Goal: Task Accomplishment & Management: Complete application form

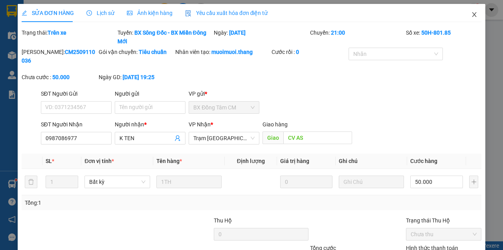
click at [473, 15] on icon "close" at bounding box center [475, 14] width 4 height 5
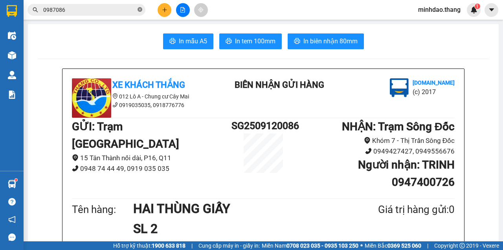
click at [139, 10] on icon "close-circle" at bounding box center [140, 9] width 5 height 5
click at [129, 11] on input "text" at bounding box center [89, 10] width 93 height 9
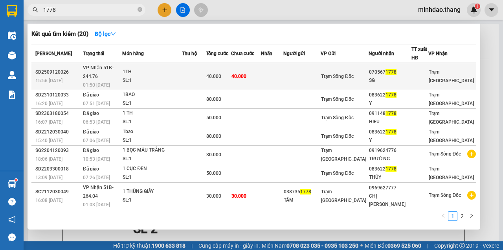
type input "1778"
click at [251, 76] on td "40.000" at bounding box center [246, 76] width 30 height 27
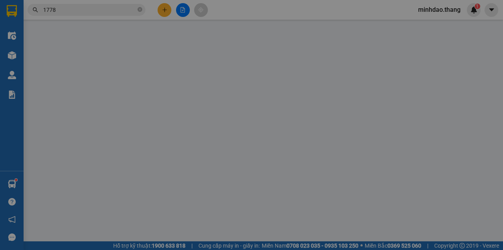
type input "0705671778"
type input "SG"
type input "40.000"
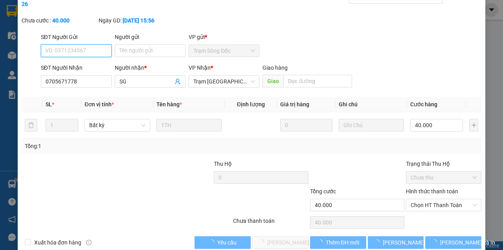
scroll to position [51, 0]
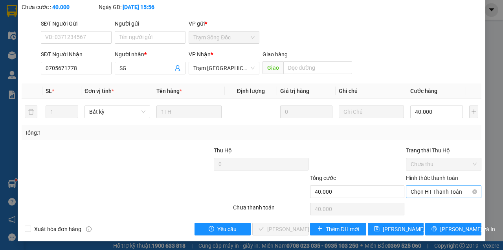
drag, startPoint x: 447, startPoint y: 183, endPoint x: 446, endPoint y: 189, distance: 6.0
click at [448, 185] on div "Hình thức thanh toán Chọn HT Thanh Toán" at bounding box center [444, 187] width 76 height 28
click at [446, 191] on span "Chọn HT Thanh Toán" at bounding box center [444, 192] width 66 height 12
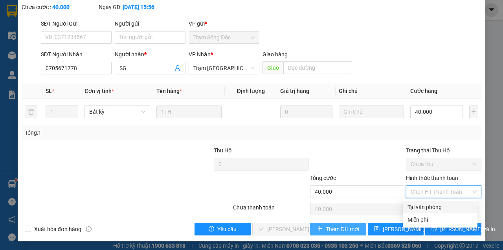
drag, startPoint x: 436, startPoint y: 206, endPoint x: 317, endPoint y: 230, distance: 121.2
click at [433, 207] on div "Tại văn phòng" at bounding box center [440, 207] width 65 height 9
type input "0"
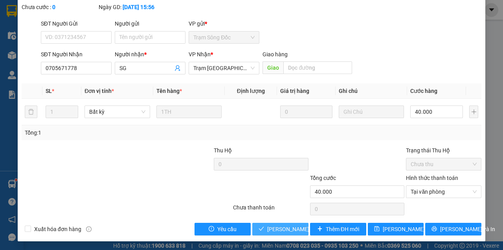
click at [267, 227] on span "[PERSON_NAME] và Giao hàng" at bounding box center [305, 229] width 76 height 9
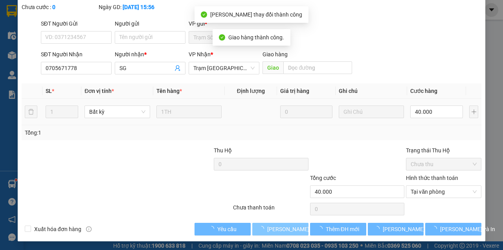
scroll to position [0, 0]
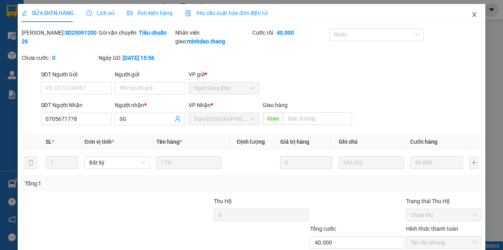
drag, startPoint x: 470, startPoint y: 13, endPoint x: 139, endPoint y: 19, distance: 331.2
click at [471, 13] on icon "close" at bounding box center [474, 14] width 6 height 6
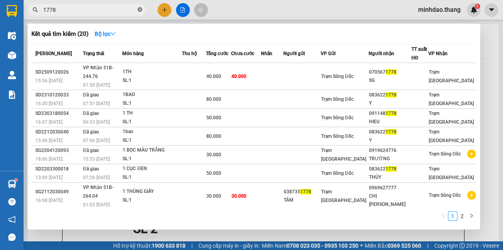
drag, startPoint x: 140, startPoint y: 9, endPoint x: 127, endPoint y: 10, distance: 12.7
click at [140, 9] on icon "close-circle" at bounding box center [140, 9] width 5 height 5
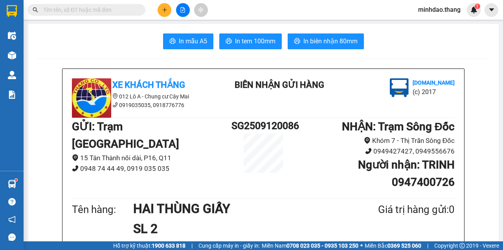
click at [124, 11] on input "text" at bounding box center [89, 10] width 93 height 9
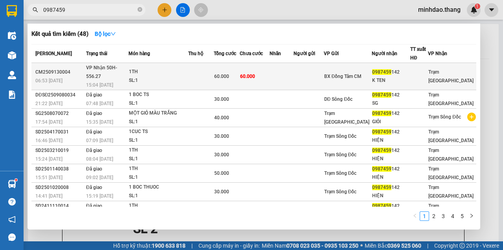
type input "0987459"
click at [255, 74] on span "60.000" at bounding box center [247, 77] width 15 height 6
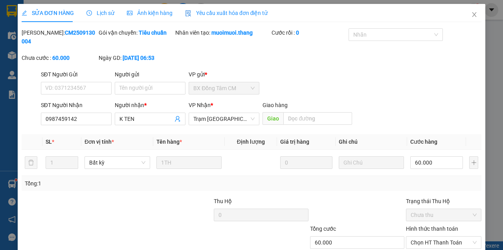
type input "0987459142"
type input "K TEN"
type input "60.000"
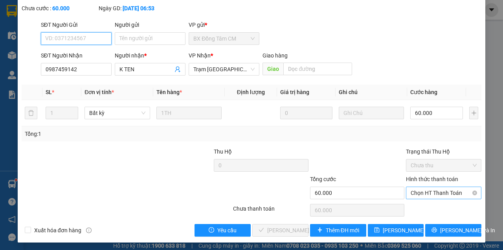
scroll to position [51, 0]
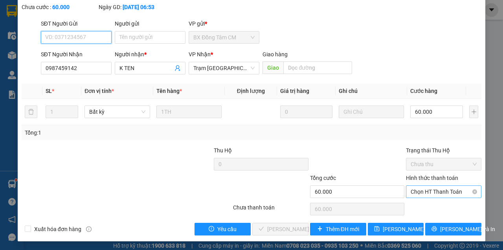
click at [429, 194] on span "Chọn HT Thanh Toán" at bounding box center [444, 192] width 66 height 12
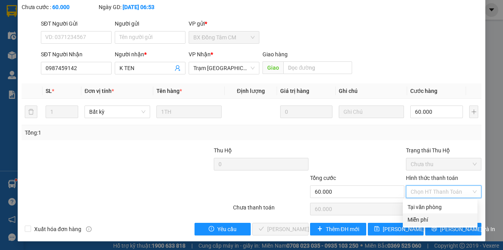
click at [420, 212] on div "Tại văn phòng Miễn phí" at bounding box center [440, 213] width 75 height 25
click at [425, 204] on div "Tại văn phòng" at bounding box center [440, 207] width 65 height 9
type input "0"
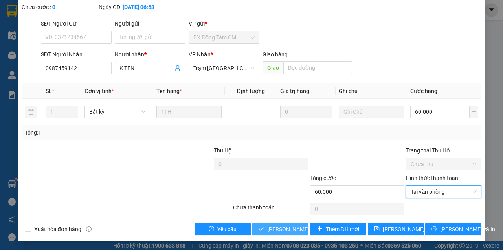
click at [252, 223] on button "[PERSON_NAME] và Giao hàng" at bounding box center [280, 229] width 56 height 13
drag, startPoint x: 274, startPoint y: 227, endPoint x: 278, endPoint y: 228, distance: 4.1
click at [274, 227] on span "[PERSON_NAME] và Giao hàng" at bounding box center [305, 229] width 76 height 9
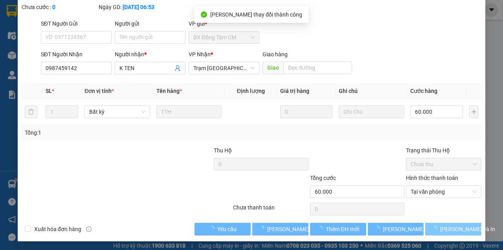
click at [437, 228] on icon "loading" at bounding box center [435, 229] width 6 height 6
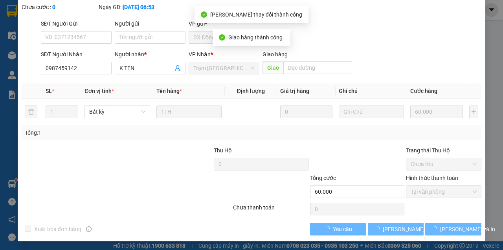
scroll to position [59, 0]
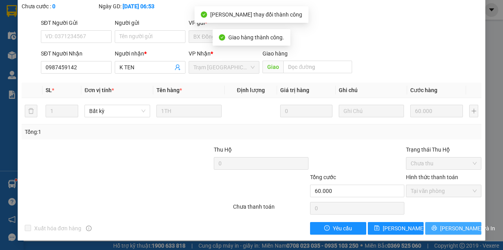
click at [445, 228] on span "[PERSON_NAME] và In" at bounding box center [467, 228] width 55 height 9
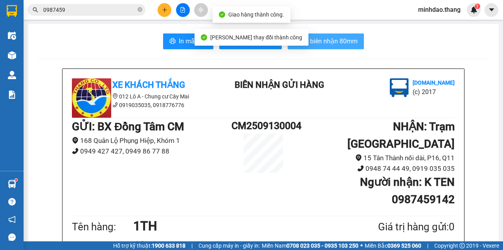
click at [314, 43] on span "In biên nhận 80mm" at bounding box center [331, 41] width 54 height 10
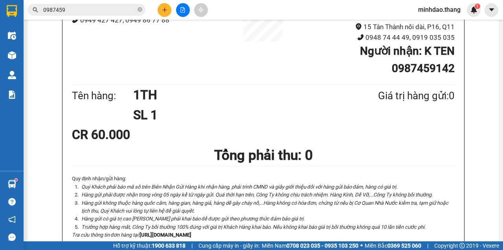
click at [392, 231] on p "Tra cứu thông tin đơn hàng tại: [URL][DOMAIN_NAME]" at bounding box center [263, 235] width 383 height 8
click at [141, 10] on icon "close-circle" at bounding box center [140, 9] width 5 height 5
click at [125, 9] on input "text" at bounding box center [89, 10] width 93 height 9
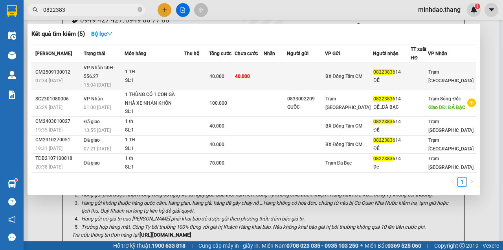
type input "0822383"
click at [225, 74] on span "40.000" at bounding box center [217, 77] width 15 height 6
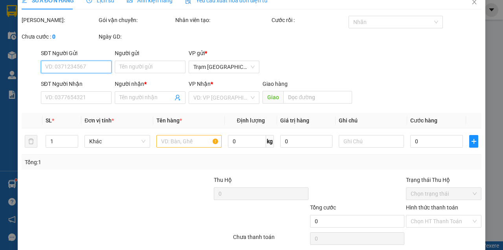
type input "0822383614"
type input "ĐẾ"
type input "40.000"
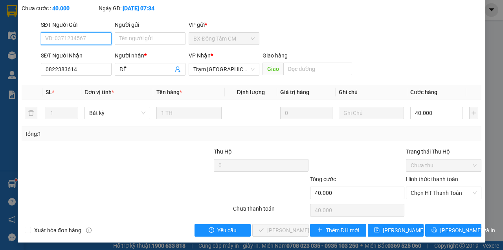
scroll to position [51, 0]
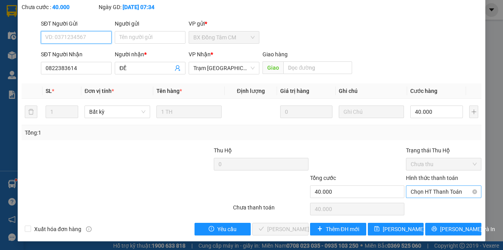
drag, startPoint x: 431, startPoint y: 189, endPoint x: 431, endPoint y: 196, distance: 6.7
click at [431, 190] on span "Chọn HT Thanh Toán" at bounding box center [444, 192] width 66 height 12
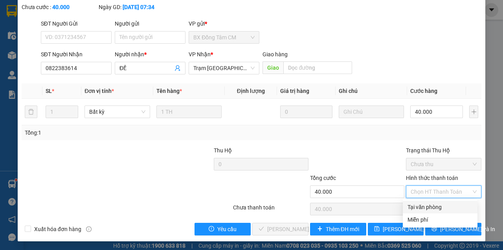
drag, startPoint x: 430, startPoint y: 204, endPoint x: 375, endPoint y: 220, distance: 57.4
click at [419, 208] on div "Tại văn phòng" at bounding box center [440, 207] width 65 height 9
type input "0"
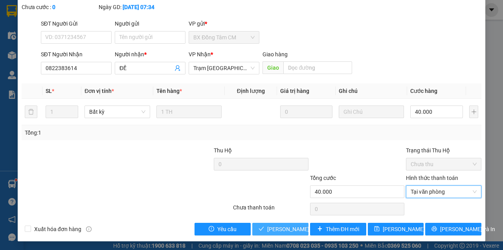
click at [252, 223] on button "[PERSON_NAME] và Giao hàng" at bounding box center [280, 229] width 56 height 13
click at [295, 228] on span "[PERSON_NAME] và Giao hàng" at bounding box center [305, 229] width 76 height 9
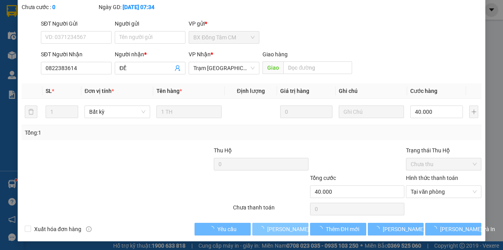
click at [295, 228] on span "[PERSON_NAME] và Giao hàng" at bounding box center [305, 229] width 76 height 9
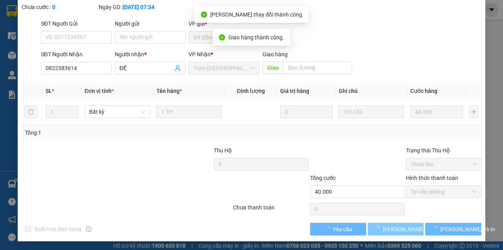
scroll to position [59, 0]
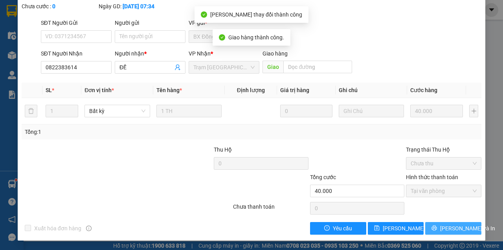
click at [440, 226] on button "[PERSON_NAME] và In" at bounding box center [453, 228] width 56 height 13
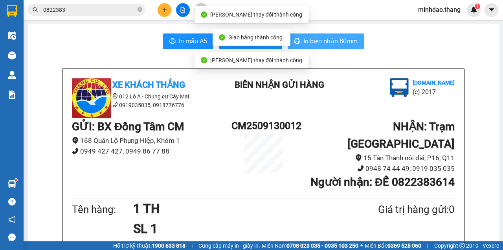
click at [330, 42] on span "In biên nhận 80mm" at bounding box center [331, 41] width 54 height 10
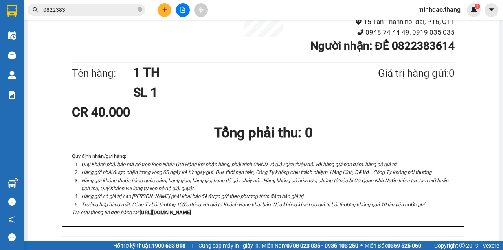
scroll to position [52, 0]
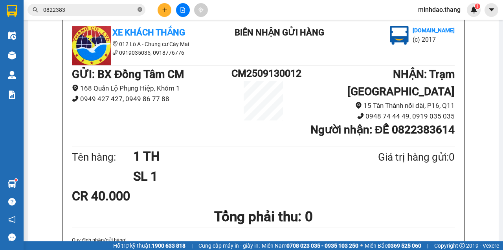
drag, startPoint x: 164, startPoint y: 11, endPoint x: 140, endPoint y: 12, distance: 24.0
click at [142, 12] on div "Kết quả tìm kiếm ( 5 ) Bộ lọc Mã ĐH Trạng thái Món hàng Thu hộ Tổng cước Chưa c…" at bounding box center [106, 10] width 212 height 14
click at [140, 12] on icon "close-circle" at bounding box center [140, 9] width 5 height 5
click at [103, 13] on input "text" at bounding box center [89, 10] width 93 height 9
click at [104, 13] on input "text" at bounding box center [89, 10] width 93 height 9
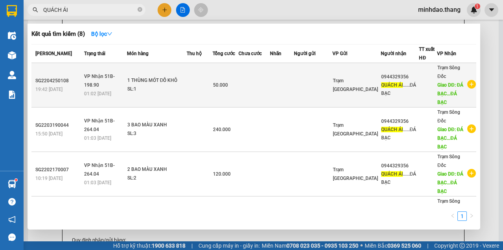
type input "QUÁCH ÁI"
click at [324, 83] on td at bounding box center [313, 85] width 39 height 44
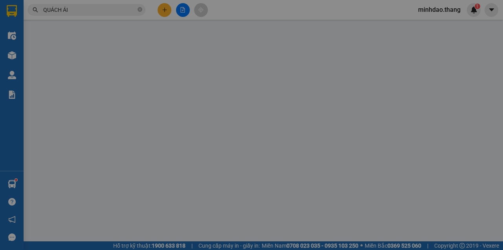
type input "0944329356"
type input "QUÁCH ÁI......ĐÁ BẠC"
type input "ĐÁ BẠC...ĐÁ BẠC"
type input "50.000"
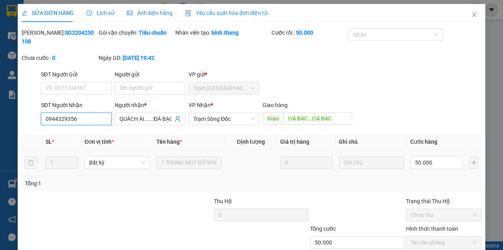
drag, startPoint x: 85, startPoint y: 123, endPoint x: 13, endPoint y: 117, distance: 71.8
click at [14, 118] on div "SỬA ĐƠN HÀNG Lịch sử Ảnh kiện hàng Yêu cầu xuất hóa đơn điện tử Total Paid Fee …" at bounding box center [251, 125] width 503 height 250
click at [476, 13] on span "Close" at bounding box center [475, 15] width 22 height 22
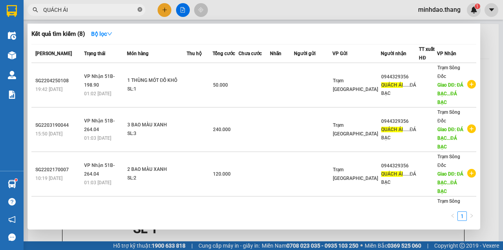
click at [138, 9] on icon "close-circle" at bounding box center [140, 9] width 5 height 5
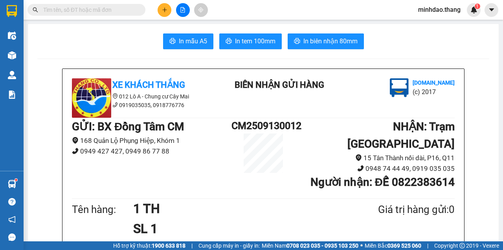
click at [139, 10] on span at bounding box center [140, 10] width 5 height 9
click at [113, 11] on input "text" at bounding box center [89, 10] width 93 height 9
click at [112, 11] on input "text" at bounding box center [89, 10] width 93 height 9
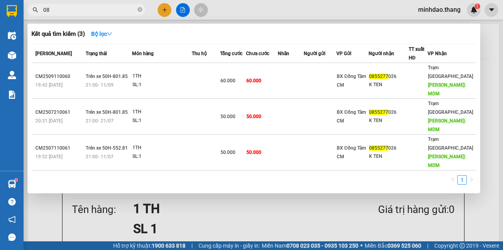
type input "0"
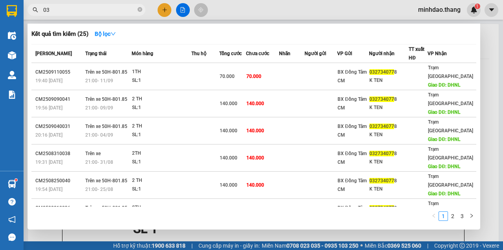
type input "0"
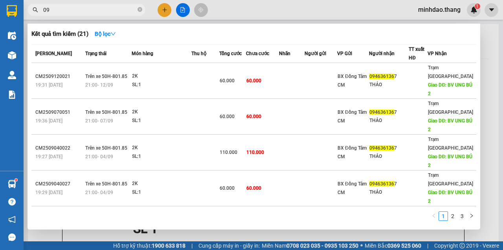
type input "0"
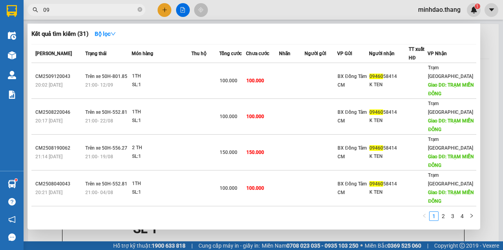
type input "0"
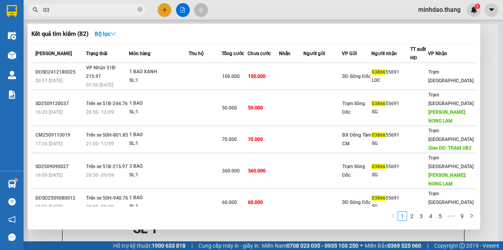
type input "0"
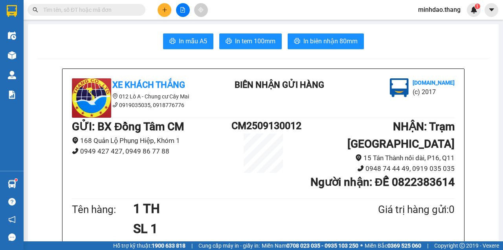
click at [186, 12] on button at bounding box center [183, 10] width 14 height 14
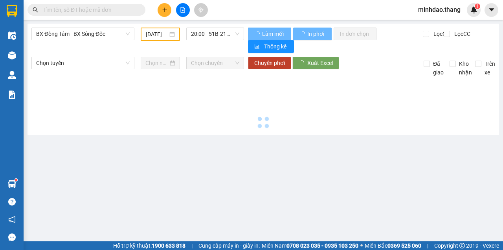
type input "[DATE]"
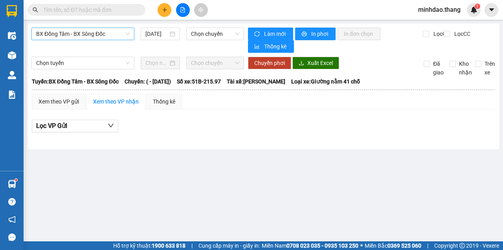
click at [82, 37] on span "BX Đồng Tâm - BX Sông Đốc" at bounding box center [83, 34] width 94 height 12
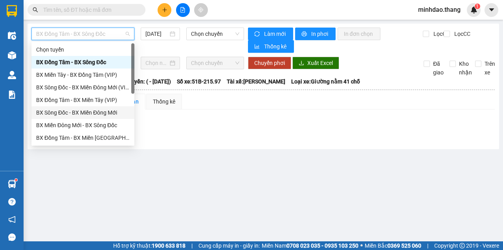
click at [98, 113] on div "BX Sông Đốc - BX Miền Đông Mới" at bounding box center [83, 112] width 94 height 9
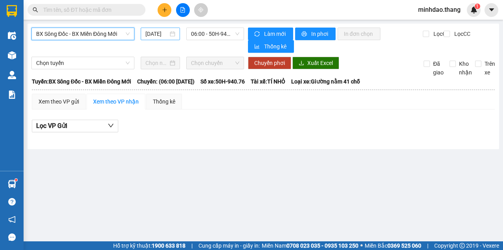
click at [160, 36] on input "[DATE]" at bounding box center [156, 33] width 23 height 9
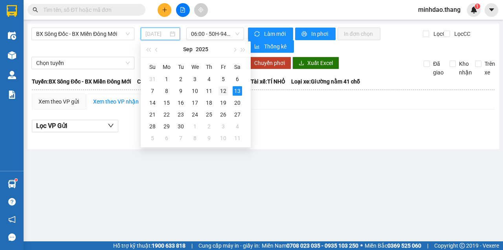
click at [223, 90] on div "12" at bounding box center [223, 90] width 9 height 9
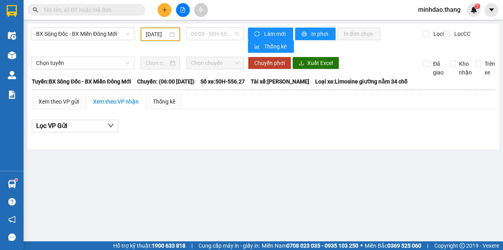
drag, startPoint x: 222, startPoint y: 32, endPoint x: 221, endPoint y: 46, distance: 14.2
click at [223, 33] on span "06:00 - 50H-556.27" at bounding box center [215, 34] width 48 height 12
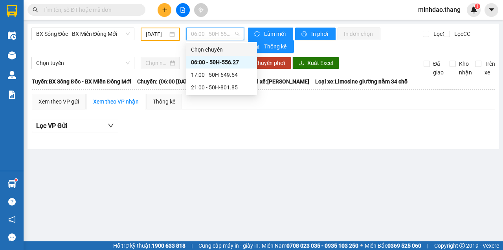
click at [160, 32] on input "[DATE]" at bounding box center [157, 34] width 22 height 9
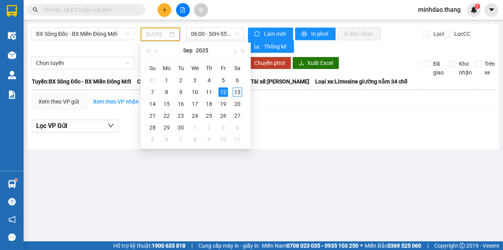
click at [236, 93] on div "13" at bounding box center [237, 91] width 9 height 9
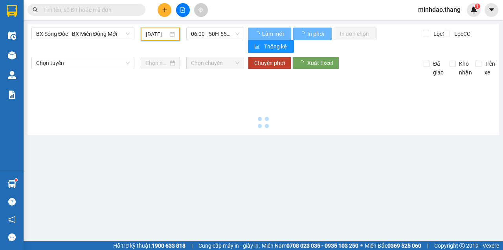
type input "[DATE]"
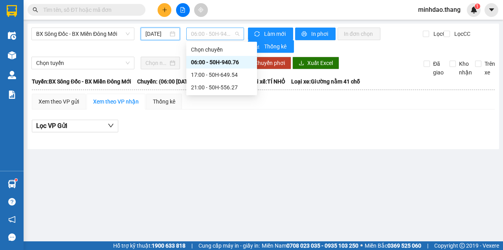
drag, startPoint x: 227, startPoint y: 37, endPoint x: 227, endPoint y: 62, distance: 24.8
click at [227, 37] on span "06:00 - 50H-940.76" at bounding box center [215, 34] width 48 height 12
click at [215, 89] on div "21:00 - 50H-556.27" at bounding box center [221, 87] width 61 height 9
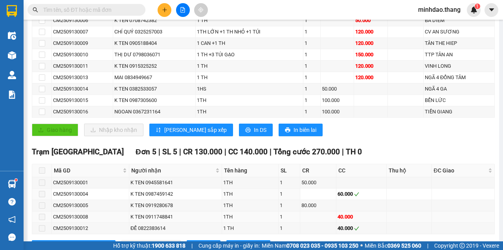
scroll to position [222, 0]
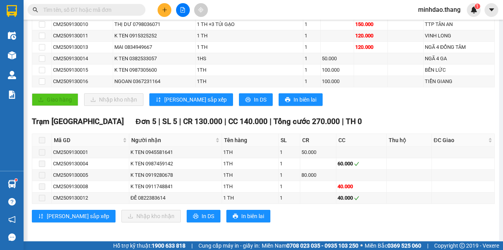
click at [165, 14] on button at bounding box center [165, 10] width 14 height 14
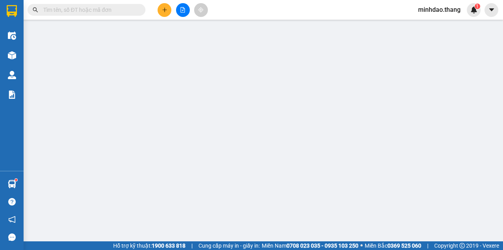
click at [165, 15] on span "Yêu cầu xuất hóa đơn điện tử" at bounding box center [126, 13] width 83 height 6
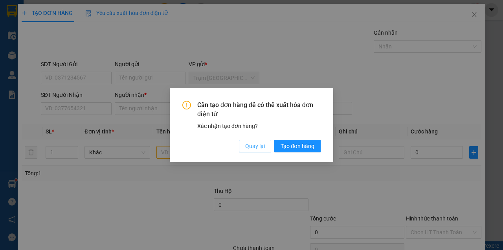
click at [253, 147] on span "Quay lại" at bounding box center [255, 146] width 20 height 9
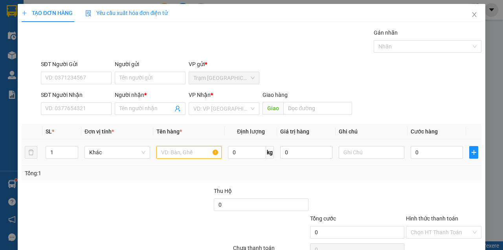
click at [181, 157] on input "text" at bounding box center [190, 152] width 66 height 13
click at [92, 110] on input "SĐT Người Nhận" at bounding box center [76, 108] width 71 height 13
click at [199, 157] on input "text" at bounding box center [190, 152] width 66 height 13
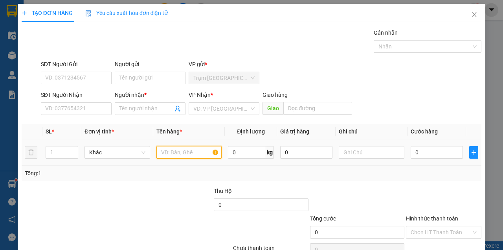
click at [199, 157] on input "text" at bounding box center [190, 152] width 66 height 13
click at [87, 112] on input "SĐT Người Nhận" at bounding box center [76, 108] width 71 height 13
type input "0913987973"
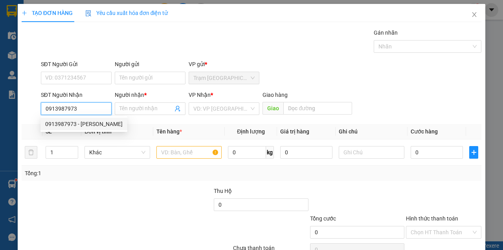
click at [94, 126] on div "0913987973 - [PERSON_NAME]" at bounding box center [83, 124] width 77 height 9
type input "[PERSON_NAME]"
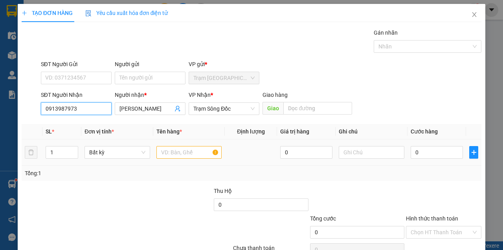
type input "0913987973"
click at [162, 152] on input "text" at bounding box center [190, 152] width 66 height 13
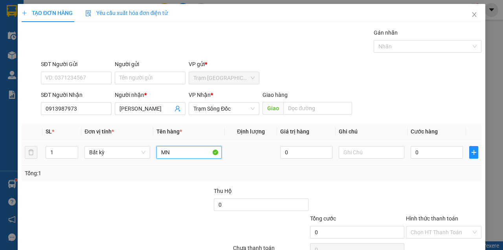
type input "M"
type input "MỘT CÁI TỦ ĐIỆN"
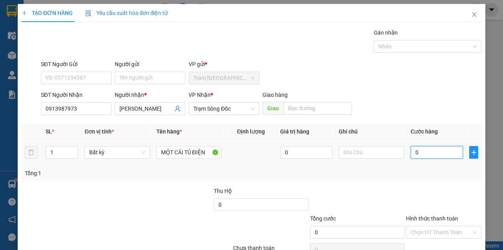
click at [428, 154] on input "0" at bounding box center [437, 152] width 52 height 13
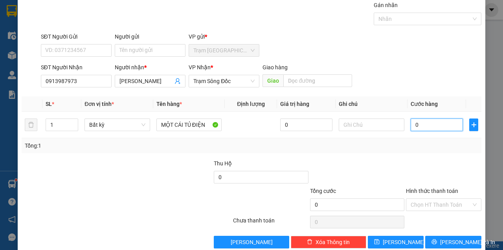
scroll to position [40, 0]
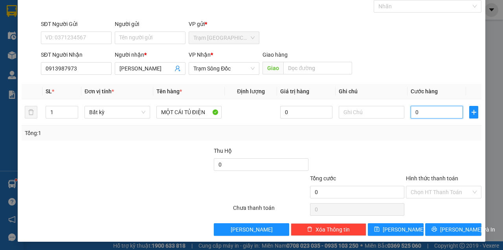
type input "4"
type input "40"
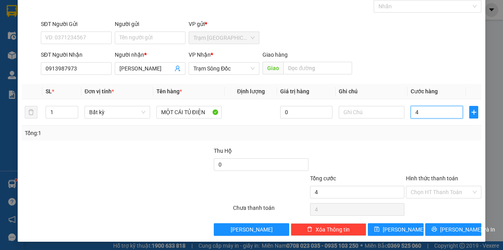
type input "40"
type input "40.000"
click at [418, 82] on div "Transit Pickup Surcharge Ids Transit Deliver Surcharge Ids Transit Deliver Surc…" at bounding box center [252, 111] width 460 height 247
click at [417, 76] on div "SĐT Người Nhận 0913987973 Người nhận * ANH TUẤN VP Nhận * Trạm Sông Đốc Giao hà…" at bounding box center [261, 64] width 444 height 28
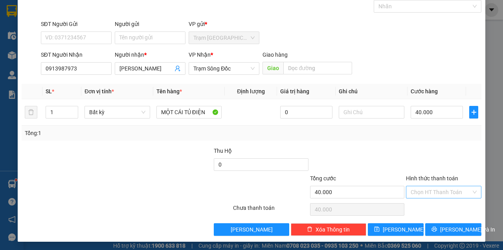
drag, startPoint x: 446, startPoint y: 190, endPoint x: 445, endPoint y: 195, distance: 5.1
click at [446, 190] on input "Hình thức thanh toán" at bounding box center [441, 192] width 61 height 12
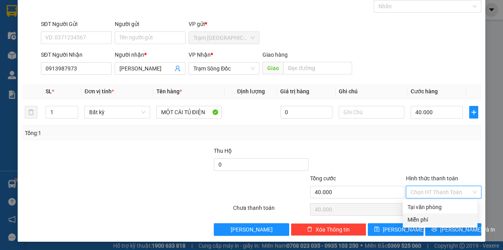
click at [442, 211] on div "Tại văn phòng" at bounding box center [440, 207] width 65 height 9
type input "0"
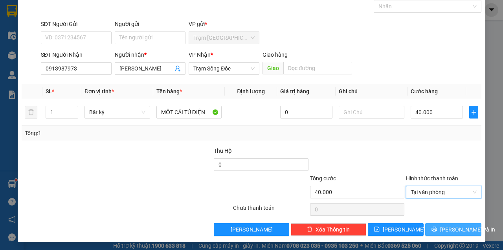
click at [448, 228] on span "[PERSON_NAME] và In" at bounding box center [467, 229] width 55 height 9
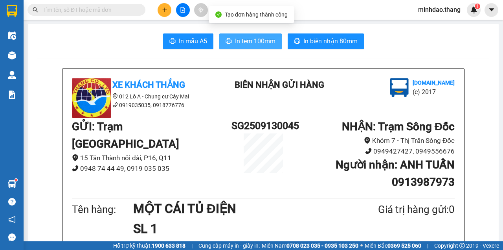
drag, startPoint x: 264, startPoint y: 41, endPoint x: 276, endPoint y: 49, distance: 14.5
click at [264, 41] on span "In tem 100mm" at bounding box center [255, 41] width 41 height 10
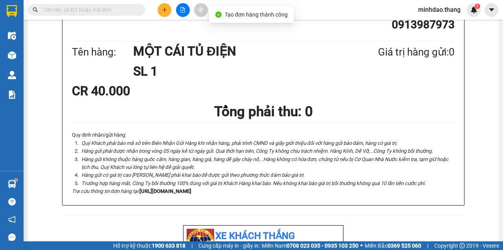
click at [262, 42] on h1 "MỘT CÁI TỦ ĐIỆN" at bounding box center [236, 51] width 207 height 20
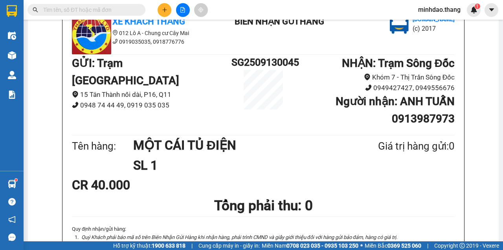
scroll to position [0, 0]
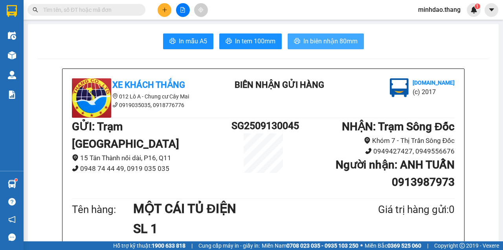
click at [324, 45] on span "In biên nhận 80mm" at bounding box center [331, 41] width 54 height 10
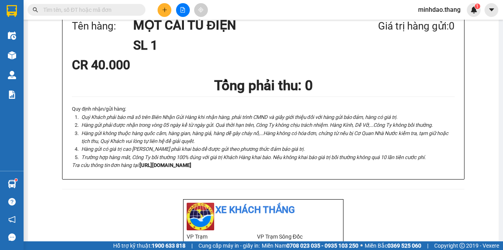
scroll to position [236, 0]
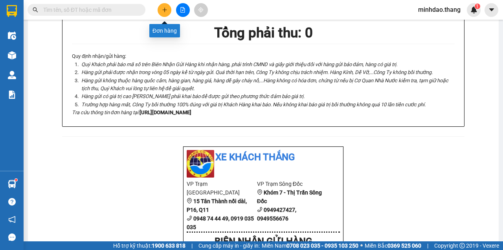
click at [170, 12] on button at bounding box center [165, 10] width 14 height 14
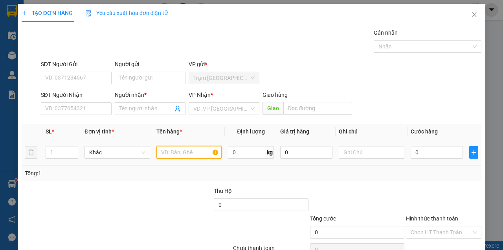
click at [173, 152] on input "text" at bounding box center [190, 152] width 66 height 13
type input "MỘT CÂY"
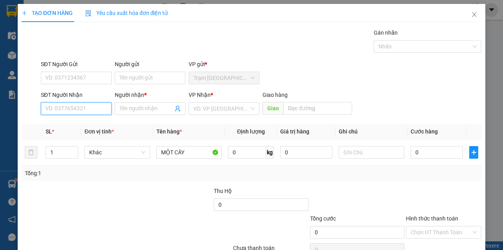
click at [87, 105] on input "SĐT Người Nhận" at bounding box center [76, 108] width 71 height 13
click at [82, 127] on div "0948920029 - CÔNG THÀNH" at bounding box center [80, 124] width 70 height 9
type input "0948920029"
type input "CÔNG THÀNH"
type input "[PERSON_NAME]"
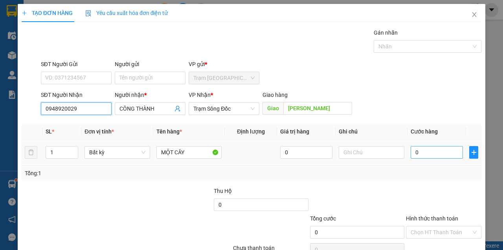
type input "0948920029"
click at [425, 157] on input "0" at bounding box center [437, 152] width 52 height 13
drag, startPoint x: 425, startPoint y: 157, endPoint x: 431, endPoint y: 158, distance: 6.1
click at [430, 158] on input "0" at bounding box center [437, 152] width 52 height 13
type input "5"
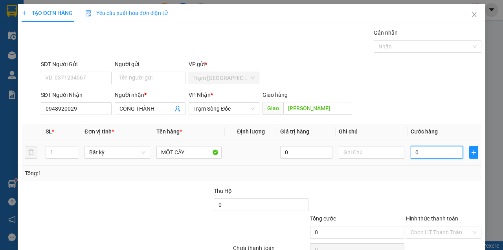
type input "5"
type input "50"
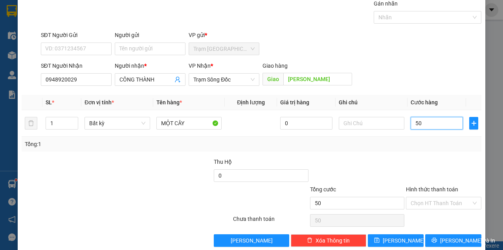
scroll to position [40, 0]
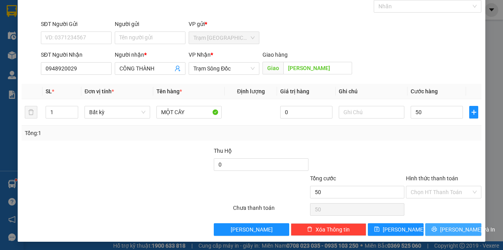
type input "50.000"
drag, startPoint x: 446, startPoint y: 231, endPoint x: 429, endPoint y: 136, distance: 96.2
click at [429, 142] on div "Transit Pickup Surcharge Ids Transit Deliver Surcharge Ids Transit Deliver Surc…" at bounding box center [252, 111] width 460 height 247
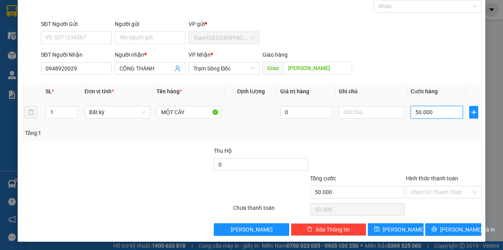
click at [429, 112] on input "50.000" at bounding box center [437, 112] width 52 height 13
type input "0"
type input "06"
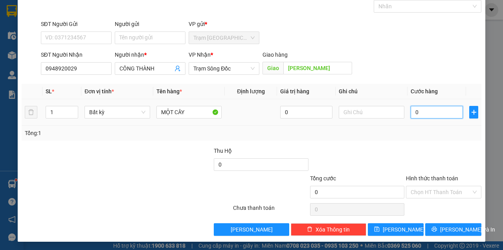
type input "6"
type input "060"
type input "60"
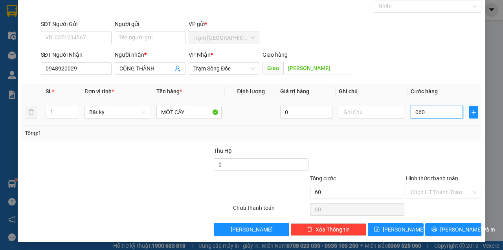
type input "06"
type input "6"
type input "0"
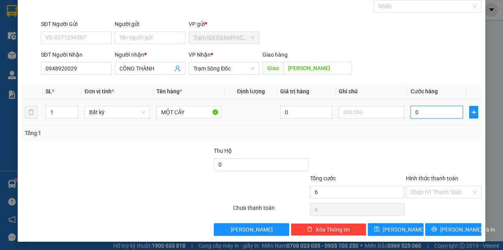
type input "0"
type input "05"
type input "5"
type input "050"
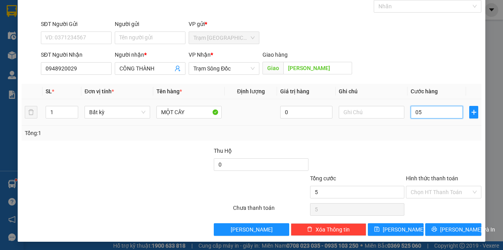
type input "50"
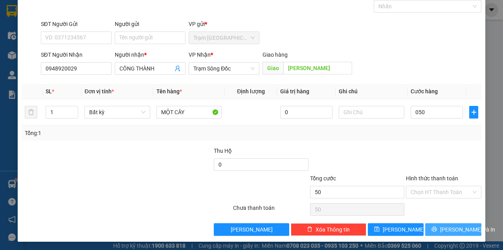
type input "50.000"
click at [452, 224] on button "[PERSON_NAME] và In" at bounding box center [453, 229] width 56 height 13
click at [425, 223] on button "[PERSON_NAME] và In" at bounding box center [453, 229] width 56 height 13
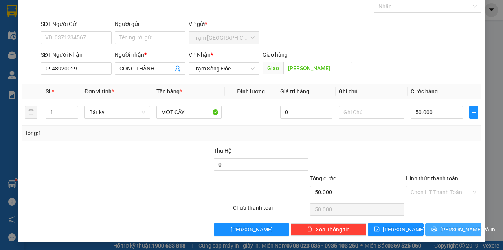
click at [451, 225] on span "[PERSON_NAME] và In" at bounding box center [467, 229] width 55 height 9
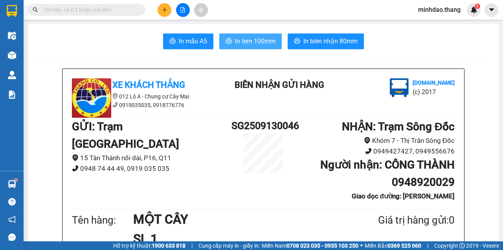
click at [263, 39] on span "In tem 100mm" at bounding box center [255, 41] width 41 height 10
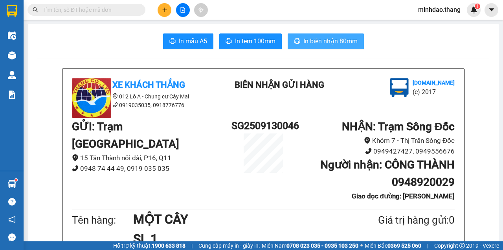
click at [342, 39] on span "In biên nhận 80mm" at bounding box center [331, 41] width 54 height 10
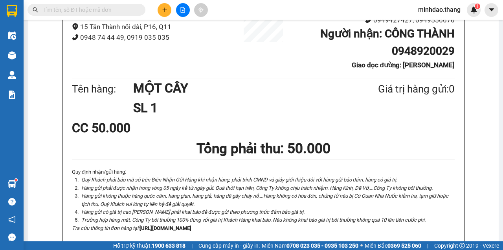
scroll to position [262, 0]
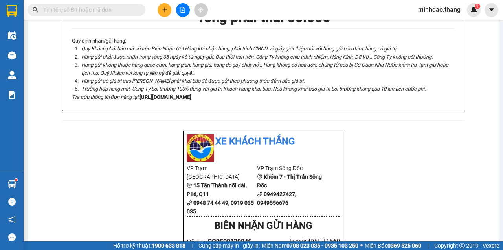
click at [126, 12] on input "text" at bounding box center [89, 10] width 93 height 9
type input "841"
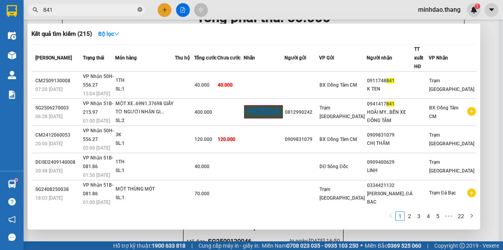
click at [140, 10] on icon "close-circle" at bounding box center [140, 9] width 5 height 5
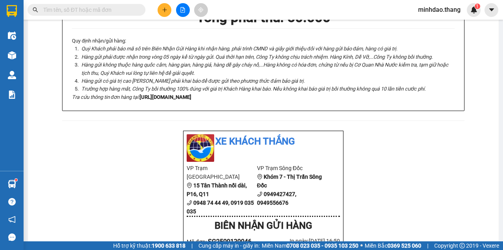
click at [131, 10] on input "text" at bounding box center [89, 10] width 93 height 9
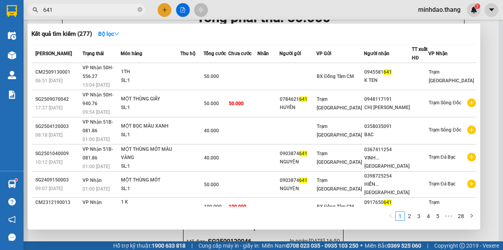
type input "641"
click at [140, 9] on icon "close-circle" at bounding box center [140, 9] width 5 height 5
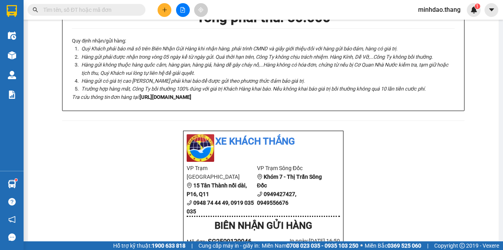
click at [114, 12] on input "text" at bounding box center [89, 10] width 93 height 9
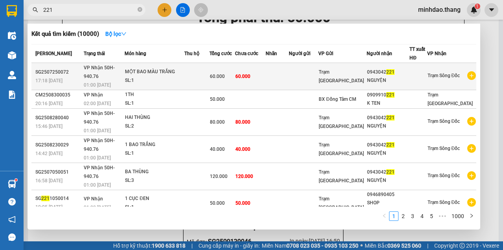
type input "221"
click at [253, 76] on td "60.000" at bounding box center [250, 76] width 31 height 27
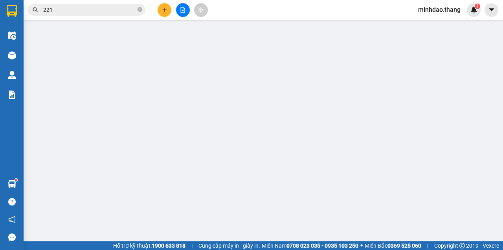
type input "0943042221"
type input "NGUYỆN"
type input "60.000"
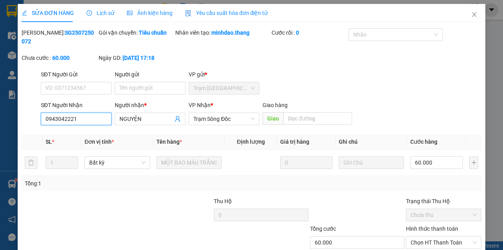
drag, startPoint x: 92, startPoint y: 120, endPoint x: 14, endPoint y: 120, distance: 77.9
click at [15, 120] on div "SỬA ĐƠN HÀNG Lịch sử Ảnh kiện hàng Yêu cầu xuất hóa đơn điện tử Total Paid Fee …" at bounding box center [251, 125] width 503 height 250
click at [471, 17] on icon "close" at bounding box center [474, 14] width 6 height 6
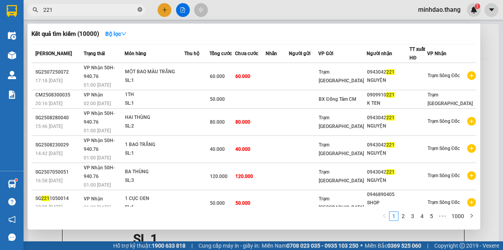
click at [138, 6] on span at bounding box center [140, 9] width 5 height 7
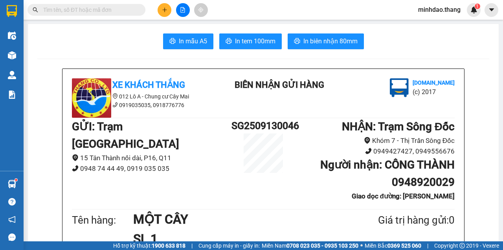
click at [139, 9] on span at bounding box center [140, 10] width 5 height 9
click at [120, 13] on input "text" at bounding box center [89, 10] width 93 height 9
paste input "0943042221"
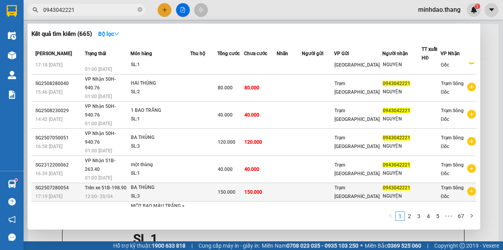
scroll to position [52, 0]
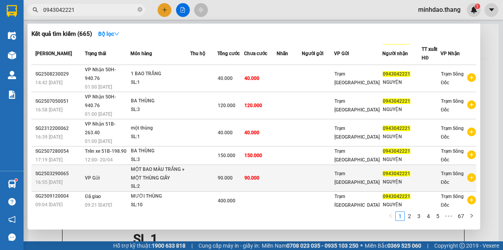
type input "0943042221"
click at [241, 173] on div "90.000" at bounding box center [231, 177] width 26 height 9
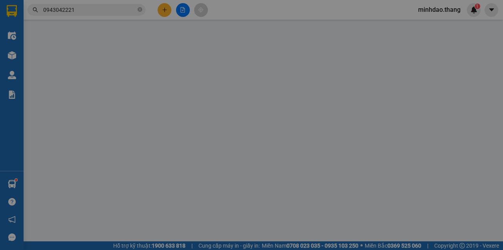
type input "0943042221"
type input "NGUYỆN"
type input "90.000"
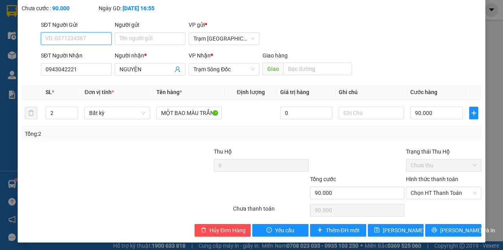
scroll to position [51, 0]
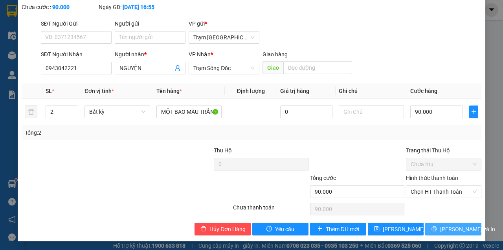
click at [447, 225] on span "[PERSON_NAME] và In" at bounding box center [467, 229] width 55 height 9
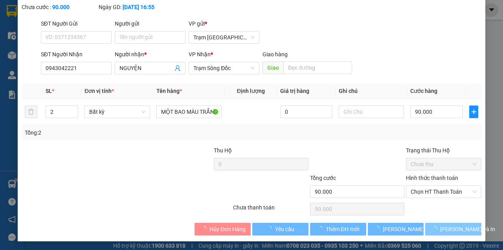
click at [425, 223] on button "[PERSON_NAME] và In" at bounding box center [453, 229] width 56 height 13
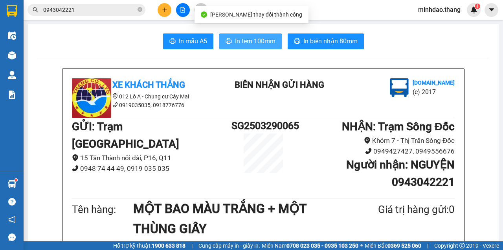
click at [262, 42] on span "In tem 100mm" at bounding box center [255, 41] width 41 height 10
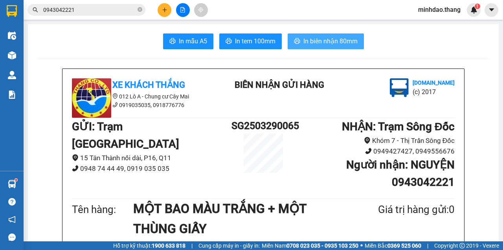
click at [334, 42] on span "In biên nhận 80mm" at bounding box center [331, 41] width 54 height 10
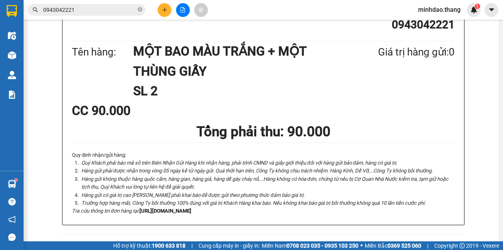
scroll to position [274, 0]
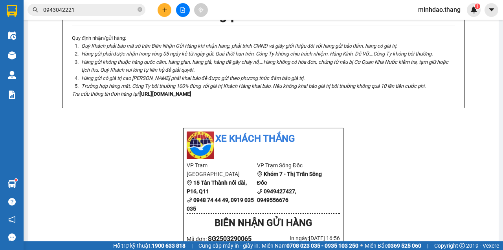
click at [139, 10] on icon "close-circle" at bounding box center [140, 9] width 5 height 5
drag, startPoint x: 127, startPoint y: 10, endPoint x: 123, endPoint y: 1, distance: 9.9
click at [123, 1] on div "Kết quả tìm kiếm ( 665 ) Bộ lọc Mã ĐH Trạng thái Món hàng Thu hộ Tổng cước Chưa…" at bounding box center [251, 10] width 503 height 20
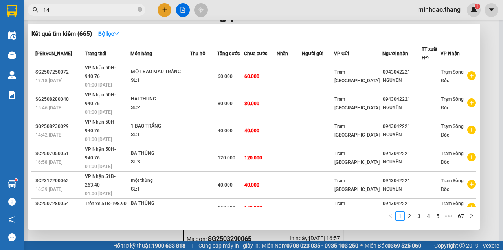
type input "142"
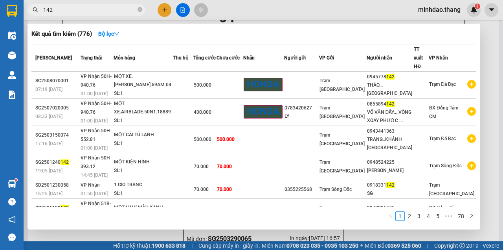
click at [74, 7] on input "142" at bounding box center [89, 10] width 93 height 9
click at [73, 7] on input "142" at bounding box center [89, 10] width 93 height 9
click at [140, 11] on icon "close-circle" at bounding box center [140, 9] width 5 height 5
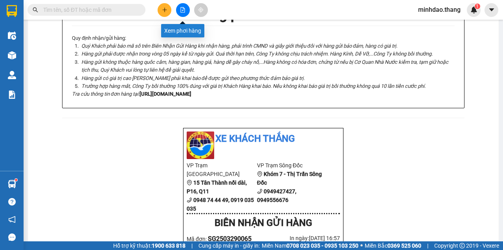
click at [180, 12] on icon "file-add" at bounding box center [183, 10] width 6 height 6
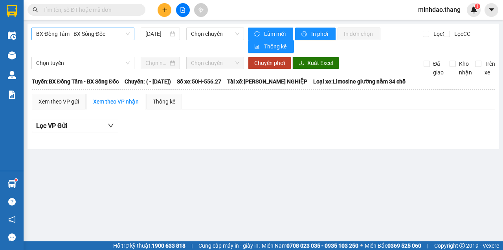
click at [87, 30] on span "BX Đồng Tâm - BX Sông Đốc" at bounding box center [83, 34] width 94 height 12
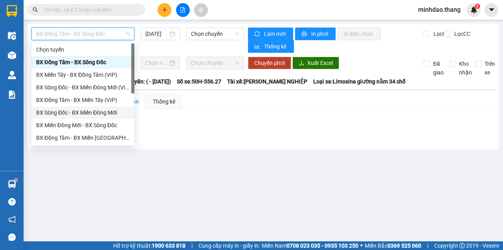
click at [92, 112] on div "BX Sông Đốc - BX Miền Đông Mới" at bounding box center [83, 112] width 94 height 9
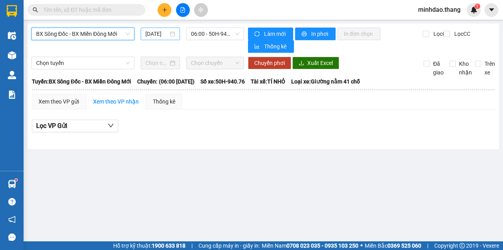
click at [159, 29] on div "[DATE]" at bounding box center [160, 34] width 39 height 13
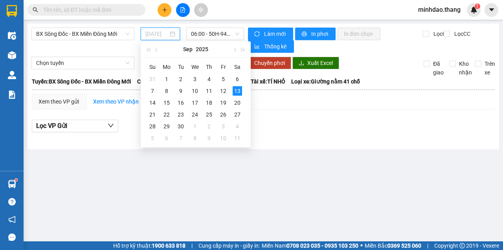
type input "[DATE]"
drag, startPoint x: 238, startPoint y: 90, endPoint x: 234, endPoint y: 76, distance: 15.7
click at [238, 90] on div "13" at bounding box center [237, 90] width 9 height 9
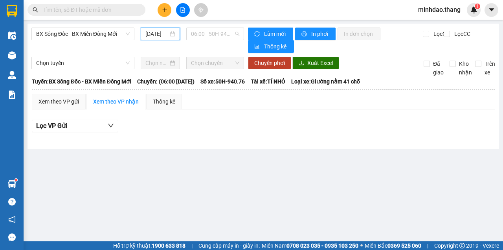
drag, startPoint x: 222, startPoint y: 33, endPoint x: 219, endPoint y: 63, distance: 30.8
click at [222, 34] on span "06:00 - 50H-940.76" at bounding box center [215, 34] width 48 height 12
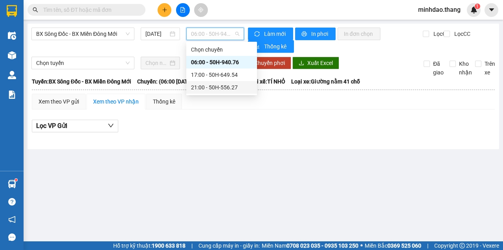
click at [206, 85] on div "21:00 - 50H-556.27" at bounding box center [221, 87] width 61 height 9
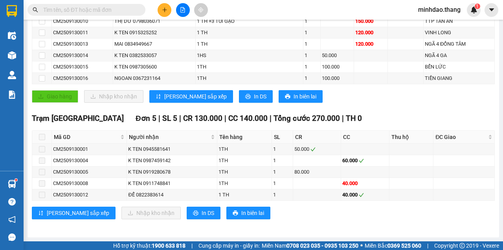
click at [125, 11] on input "text" at bounding box center [89, 10] width 93 height 9
drag, startPoint x: 143, startPoint y: 184, endPoint x: 197, endPoint y: 184, distance: 53.5
click at [197, 184] on div "K TEN 0911748841" at bounding box center [171, 183] width 87 height 8
click at [133, 7] on input "text" at bounding box center [89, 10] width 93 height 9
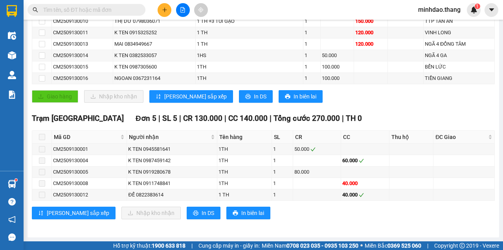
paste input "0911748841"
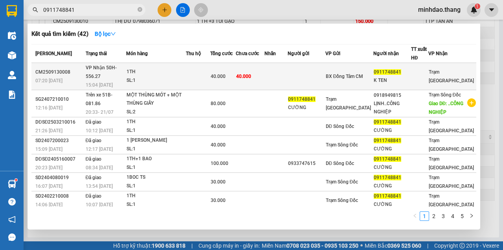
type input "0911748841"
click at [265, 73] on td "40.000" at bounding box center [250, 76] width 29 height 27
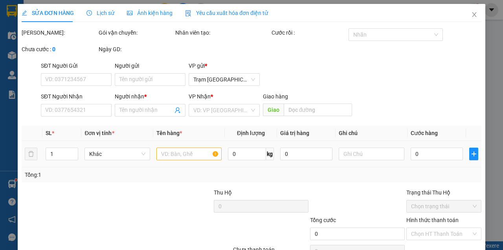
type input "0911748841"
type input "K TEN"
type input "40.000"
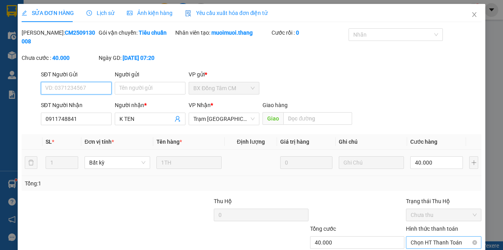
click at [446, 236] on span "Chọn HT Thanh Toán" at bounding box center [444, 242] width 66 height 12
drag, startPoint x: 428, startPoint y: 204, endPoint x: 346, endPoint y: 221, distance: 83.4
type input "0"
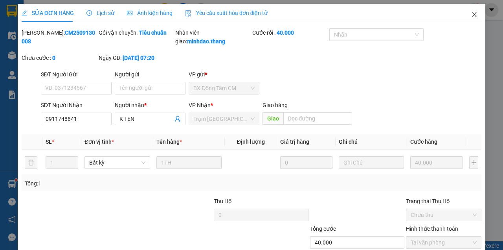
click at [473, 16] on span "Close" at bounding box center [475, 15] width 22 height 22
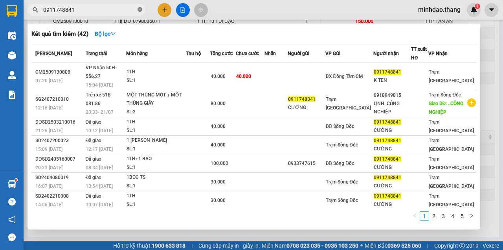
click at [139, 11] on icon "close-circle" at bounding box center [140, 9] width 5 height 5
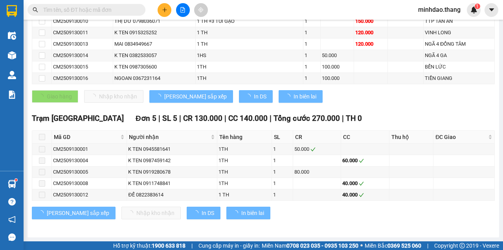
click at [129, 10] on input "text" at bounding box center [89, 10] width 93 height 9
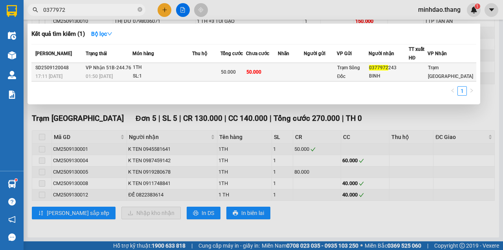
type input "0377972"
click at [213, 69] on td at bounding box center [206, 72] width 28 height 18
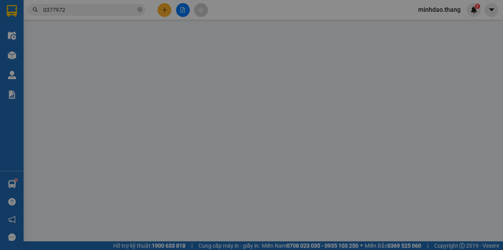
type input "0377972243"
type input "BINH"
type input "50.000"
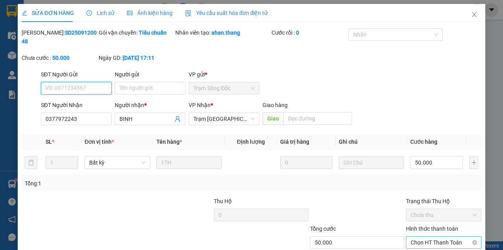
click at [431, 236] on span "Chọn HT Thanh Toán" at bounding box center [444, 242] width 66 height 12
drag, startPoint x: 418, startPoint y: 205, endPoint x: 390, endPoint y: 217, distance: 31.0
type input "0"
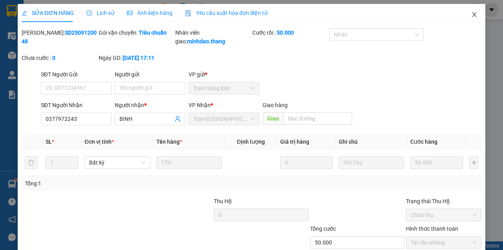
drag, startPoint x: 471, startPoint y: 12, endPoint x: 466, endPoint y: 17, distance: 7.0
click at [466, 17] on span "Close" at bounding box center [475, 15] width 22 height 22
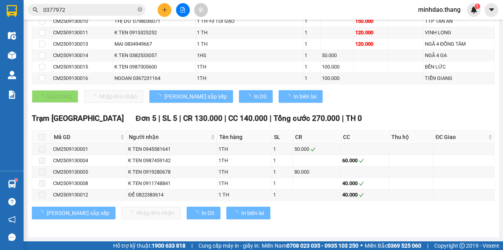
click at [140, 10] on icon "close-circle" at bounding box center [140, 9] width 5 height 5
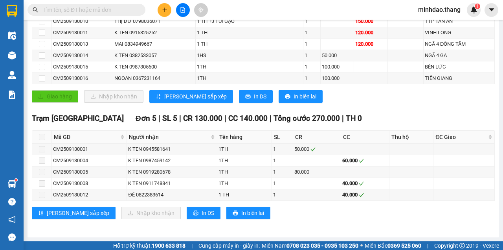
click at [124, 10] on input "text" at bounding box center [89, 10] width 93 height 9
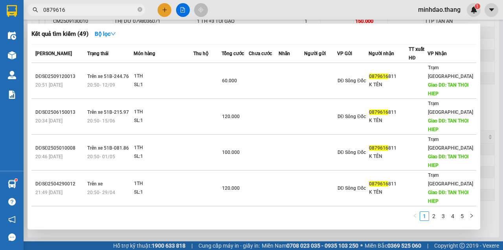
type input "0879616"
click at [167, 12] on div at bounding box center [251, 125] width 503 height 250
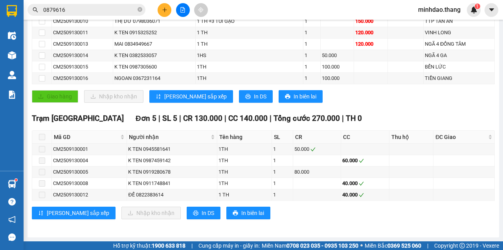
click at [167, 13] on button at bounding box center [165, 10] width 14 height 14
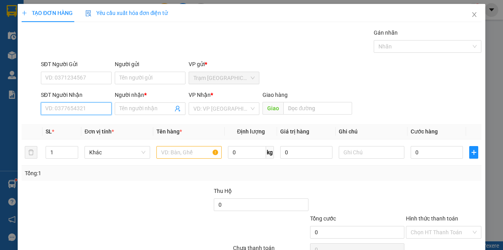
click at [72, 106] on input "SĐT Người Nhận" at bounding box center [76, 108] width 71 height 13
type input "0983890321"
click at [83, 125] on div "0983890321 - [PERSON_NAME]" at bounding box center [83, 124] width 77 height 9
type input "PHƯƠNG ANH"
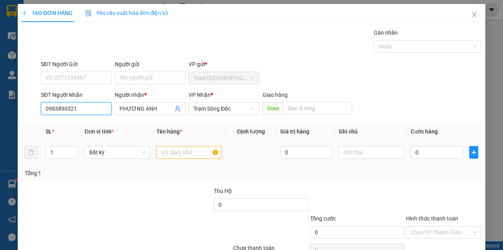
type input "0983890321"
click at [194, 153] on input "text" at bounding box center [190, 152] width 66 height 13
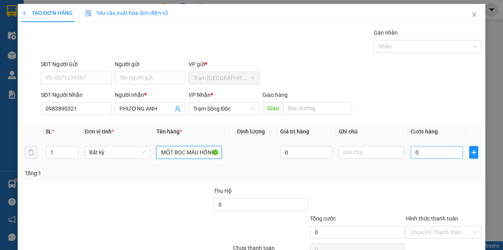
type input "MỘT BỌC MÀU HỒNG"
click at [428, 153] on input "0" at bounding box center [437, 152] width 52 height 13
click at [433, 157] on input "0" at bounding box center [437, 152] width 52 height 13
type input "03"
type input "3"
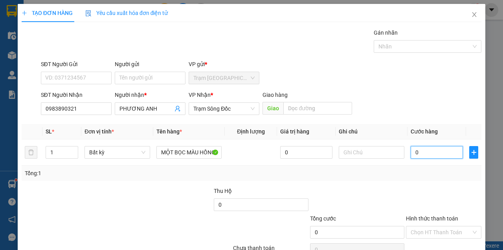
type input "3"
type input "030"
type input "30"
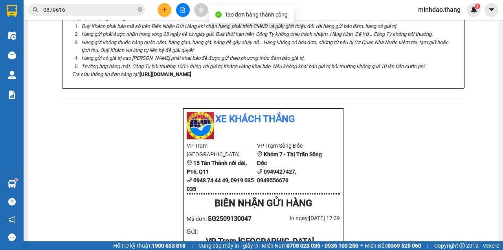
click at [142, 9] on icon "close-circle" at bounding box center [140, 9] width 5 height 5
click at [125, 12] on input "text" at bounding box center [89, 10] width 93 height 9
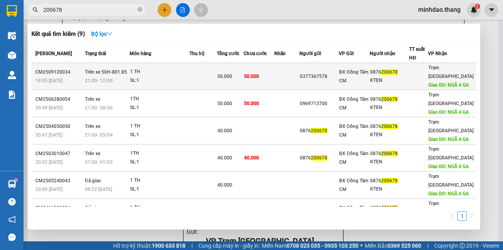
type input "200678"
click at [280, 79] on td at bounding box center [286, 76] width 25 height 27
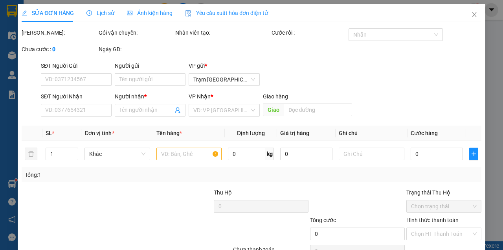
type input "0377367578"
type input "0876200678"
type input "KTEN"
type input "NGÃ 4 GA"
type input "50.000"
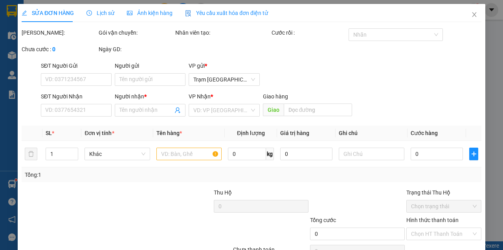
type input "50.000"
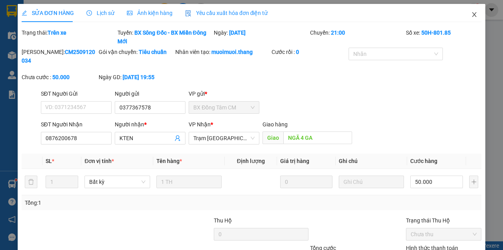
click at [473, 13] on icon "close" at bounding box center [474, 14] width 6 height 6
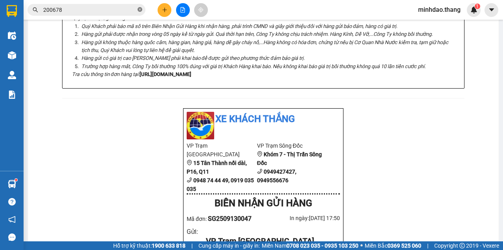
click at [138, 10] on icon "close-circle" at bounding box center [140, 9] width 5 height 5
click at [127, 12] on input "text" at bounding box center [89, 10] width 93 height 9
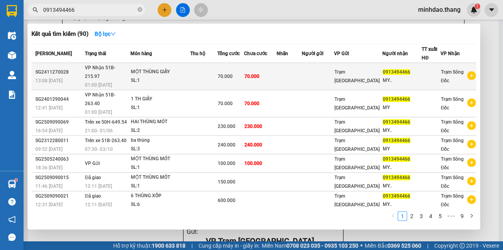
type input "0913494466"
click at [212, 72] on td at bounding box center [204, 76] width 28 height 27
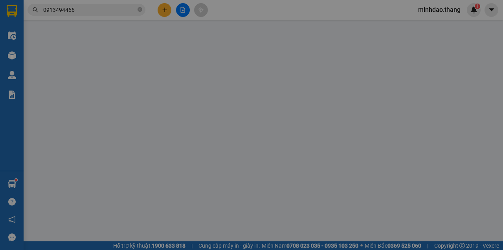
type input "0913494466"
type input "MY.."
type input "70.000"
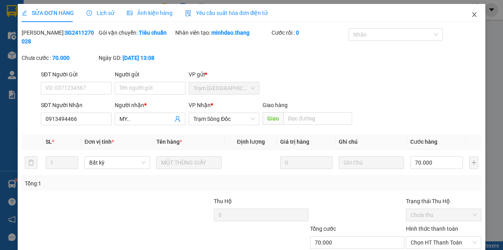
click at [473, 14] on icon "close" at bounding box center [474, 14] width 6 height 6
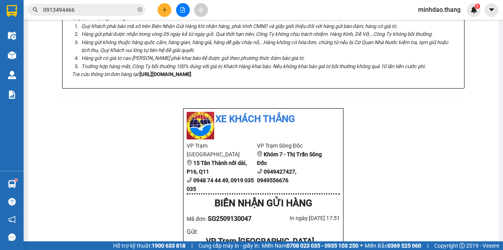
click at [112, 12] on input "0913494466" at bounding box center [89, 10] width 93 height 9
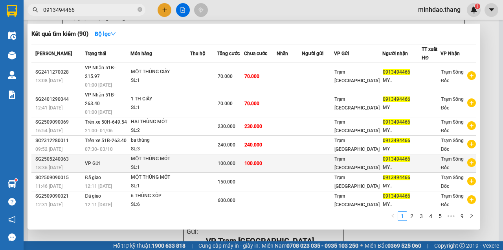
click at [226, 160] on span "100.000" at bounding box center [227, 163] width 18 height 6
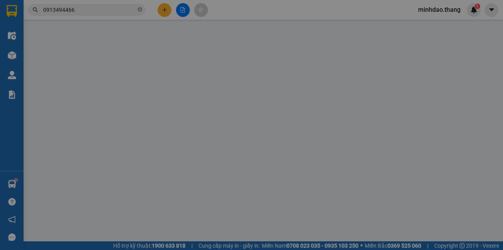
type input "0913494466"
type input "MY.."
type input "100.000"
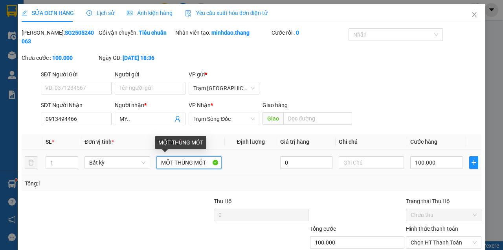
click at [211, 162] on input "MỘT THÙNG MÓT" at bounding box center [189, 162] width 65 height 13
type input "M"
type input "HAI BAO MÀU XANH"
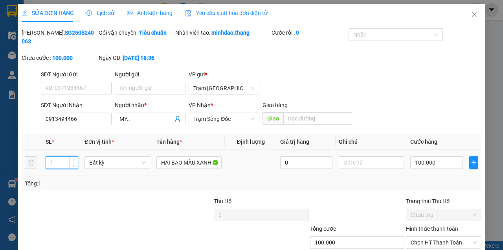
click at [64, 165] on input "1" at bounding box center [62, 163] width 32 height 12
type input "2"
click at [439, 159] on input "100.000" at bounding box center [437, 162] width 53 height 13
click at [439, 160] on input "100.000" at bounding box center [437, 162] width 53 height 13
type input "0"
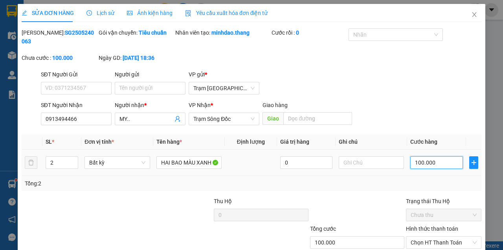
type input "0"
click at [423, 120] on div "SĐT Người Nhận 0913494466 Người nhận * MY.. VP Nhận * Trạm Sông Đốc Giao hàng G…" at bounding box center [261, 115] width 444 height 28
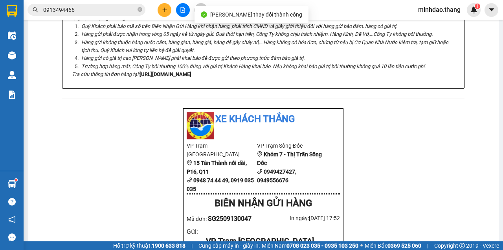
click at [107, 11] on input "0913494466" at bounding box center [89, 10] width 93 height 9
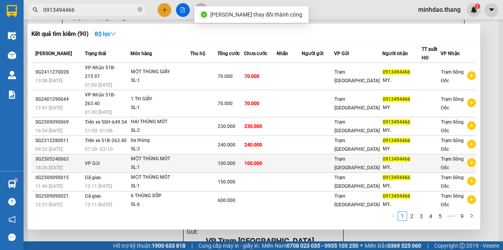
click at [221, 160] on span "100.000" at bounding box center [227, 163] width 18 height 6
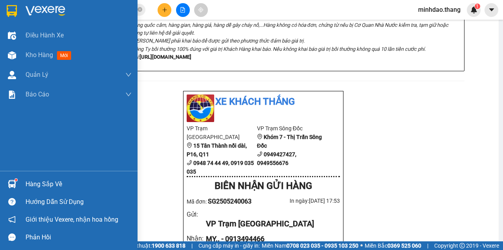
drag, startPoint x: 26, startPoint y: 58, endPoint x: 177, endPoint y: 3, distance: 160.2
click at [27, 58] on span "Kho hàng" at bounding box center [40, 54] width 28 height 7
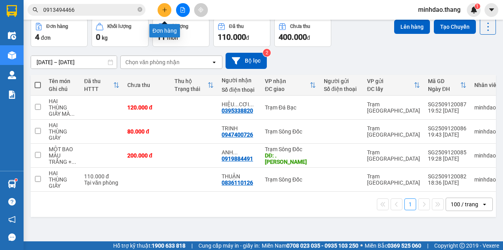
click at [166, 12] on icon "plus" at bounding box center [165, 10] width 6 height 6
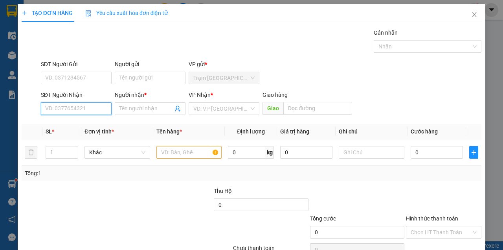
click at [87, 109] on input "SĐT Người Nhận" at bounding box center [76, 108] width 71 height 13
click at [97, 124] on div "0948920029 - CÔNG THÀNH" at bounding box center [80, 124] width 70 height 9
type input "0948920029"
type input "CÔNG THÀNH"
type input "[PERSON_NAME]"
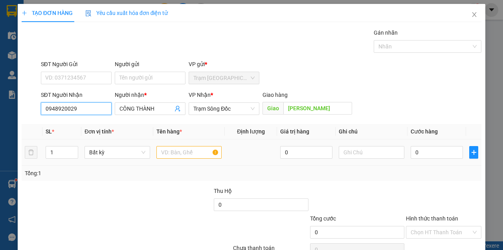
type input "0948920029"
click at [182, 149] on input "text" at bounding box center [190, 152] width 66 height 13
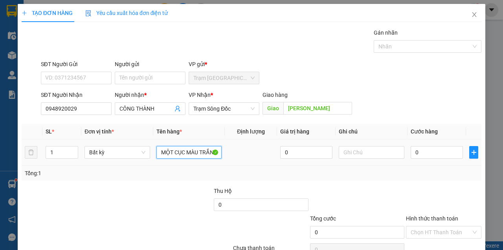
type input "MỘT CỤC MÀU TRẮNG"
click at [423, 151] on input "0" at bounding box center [437, 152] width 52 height 13
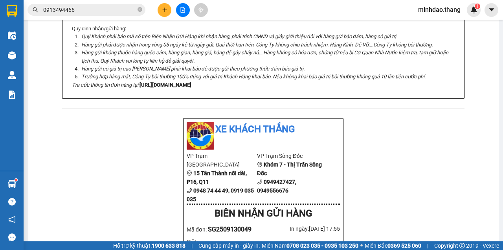
click at [164, 7] on button at bounding box center [165, 10] width 14 height 14
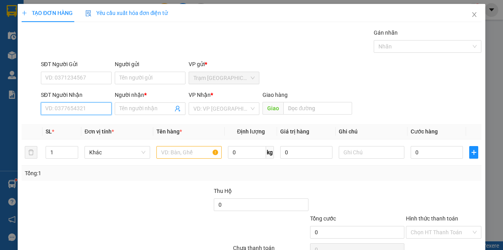
click at [59, 112] on input "SĐT Người Nhận" at bounding box center [76, 108] width 71 height 13
type input "0919630130"
click at [82, 121] on div "0919630130 - (ANH HỘI)" at bounding box center [76, 124] width 62 height 9
type input "(ANH HỘI)"
type input "[PERSON_NAME]"
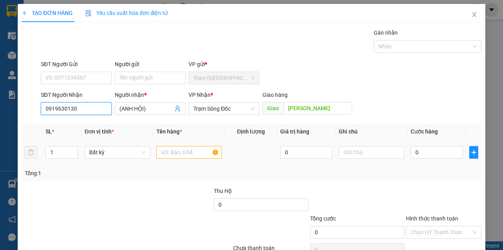
type input "0919630130"
click at [172, 152] on input "text" at bounding box center [190, 152] width 66 height 13
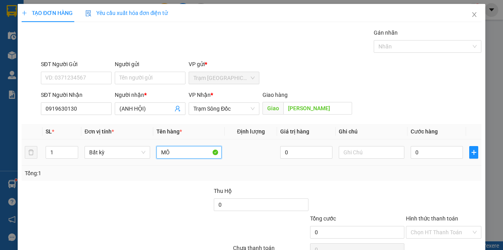
type input "M"
type input "MỘT GÓI"
click at [433, 153] on input "0" at bounding box center [437, 152] width 52 height 13
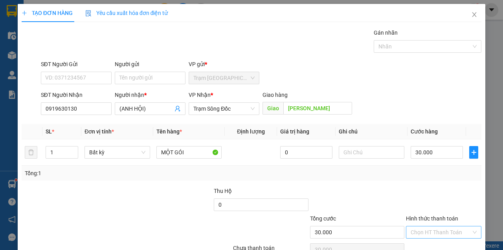
click at [440, 226] on input "Hình thức thanh toán" at bounding box center [441, 232] width 61 height 12
drag, startPoint x: 433, startPoint y: 208, endPoint x: 433, endPoint y: 214, distance: 5.5
click at [433, 243] on div "Tại văn phòng" at bounding box center [440, 247] width 65 height 9
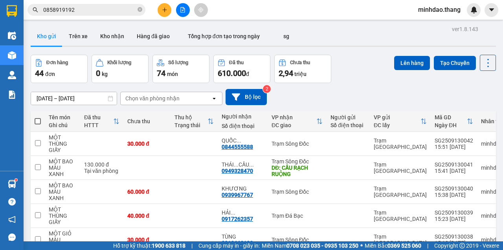
click at [168, 14] on button at bounding box center [165, 10] width 14 height 14
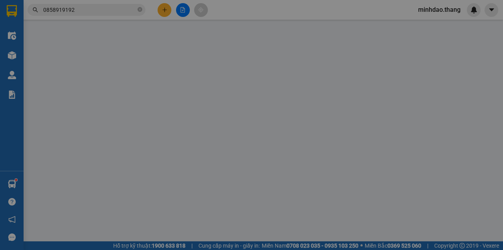
click at [168, 14] on span "Yêu cầu xuất hóa đơn điện tử" at bounding box center [126, 13] width 83 height 6
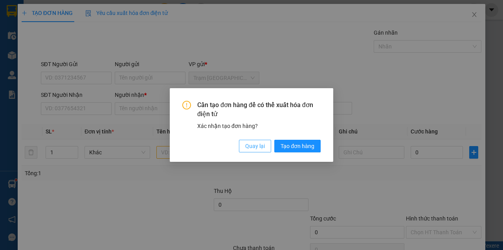
drag, startPoint x: 248, startPoint y: 140, endPoint x: 243, endPoint y: 145, distance: 6.7
click at [248, 141] on button "Quay lại" at bounding box center [255, 146] width 32 height 13
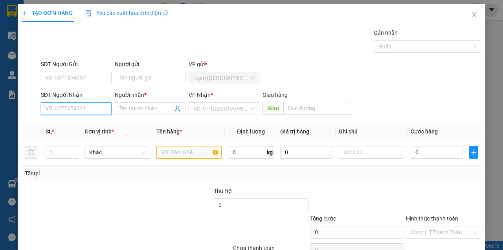
click at [94, 110] on input "SĐT Người Nhận" at bounding box center [76, 108] width 71 height 13
paste input "0944329356"
type input "0944329356"
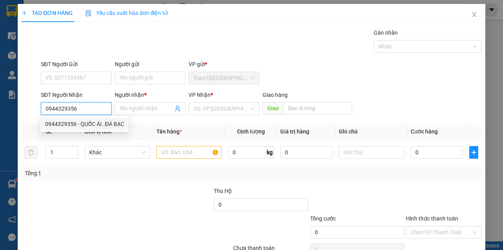
click at [80, 125] on div "0944329356 - QUỐC ÁI..ĐÁ BẠC" at bounding box center [84, 124] width 79 height 9
type input "QUỐC ÁI..ĐÁ BẠC"
type input "0944329356"
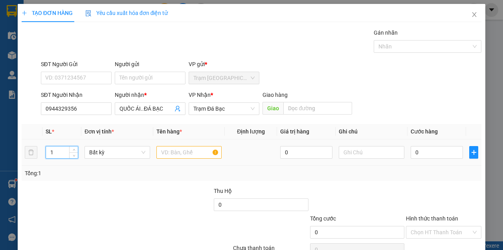
click at [61, 149] on input "1" at bounding box center [62, 152] width 32 height 12
click at [61, 149] on input "number" at bounding box center [62, 152] width 32 height 12
type input "2"
click at [182, 153] on input "text" at bounding box center [190, 152] width 66 height 13
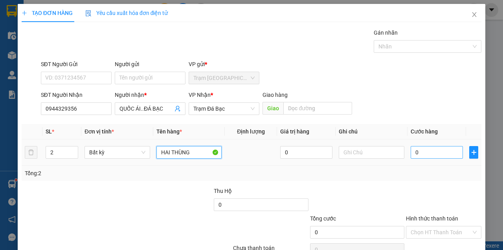
type input "HAI THÙNG"
click at [431, 154] on input "0" at bounding box center [437, 152] width 52 height 13
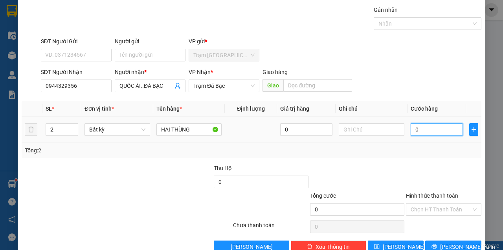
scroll to position [40, 0]
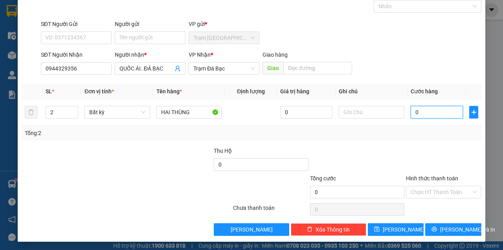
type input "9"
type input "90"
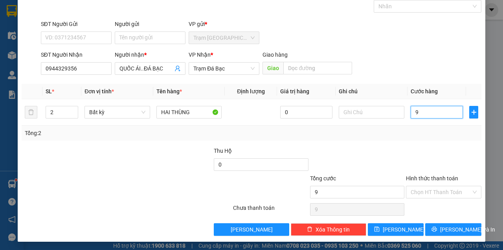
type input "90"
type input "90.000"
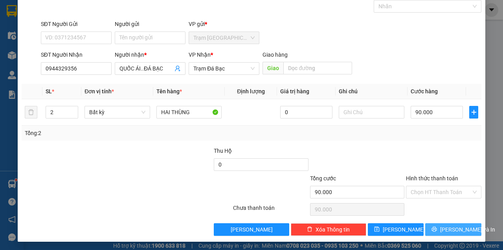
click at [442, 230] on button "[PERSON_NAME] và In" at bounding box center [453, 229] width 56 height 13
click at [425, 223] on button "[PERSON_NAME] và In" at bounding box center [453, 229] width 56 height 13
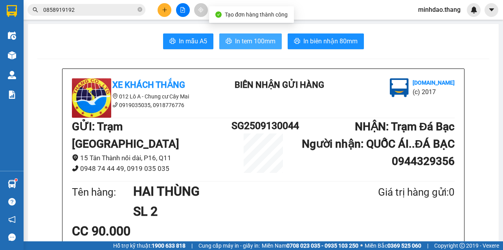
click at [248, 44] on span "In tem 100mm" at bounding box center [255, 41] width 41 height 10
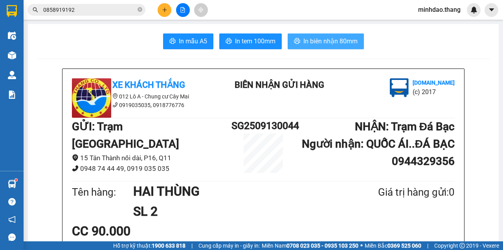
click at [330, 40] on span "In biên nhận 80mm" at bounding box center [331, 41] width 54 height 10
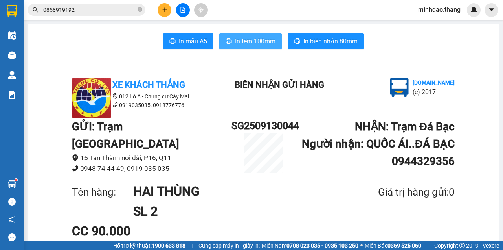
click at [219, 33] on button "In tem 100mm" at bounding box center [250, 41] width 63 height 16
click at [264, 39] on span "In tem 100mm" at bounding box center [255, 41] width 41 height 10
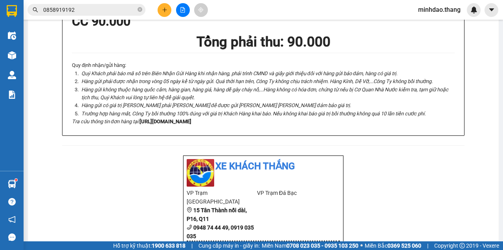
scroll to position [341, 0]
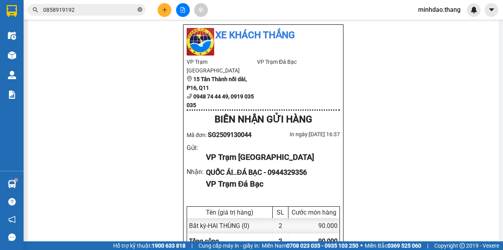
click at [139, 10] on icon "close-circle" at bounding box center [140, 9] width 5 height 5
click at [123, 9] on input "text" at bounding box center [89, 10] width 93 height 9
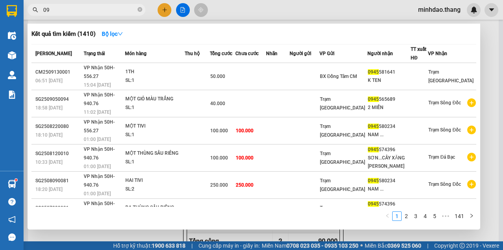
type input "0"
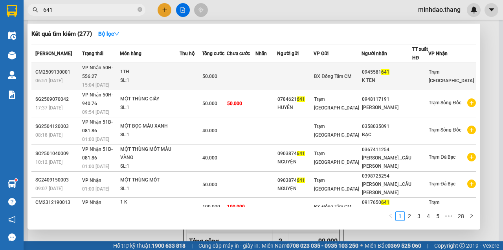
type input "641"
click at [227, 72] on div "50.000" at bounding box center [215, 76] width 24 height 9
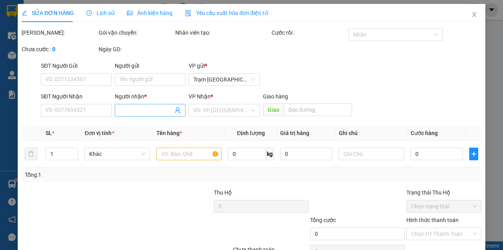
type input "0945581641"
type input "K TEN"
type input "50.000"
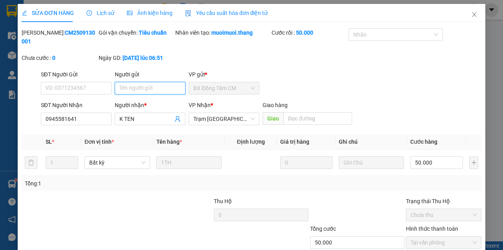
click at [137, 87] on input "Người gửi" at bounding box center [150, 88] width 71 height 13
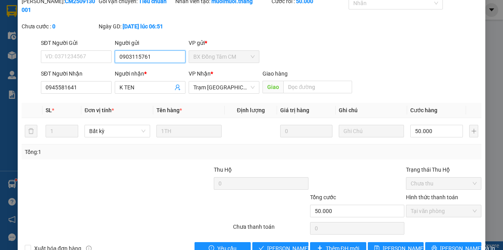
scroll to position [51, 0]
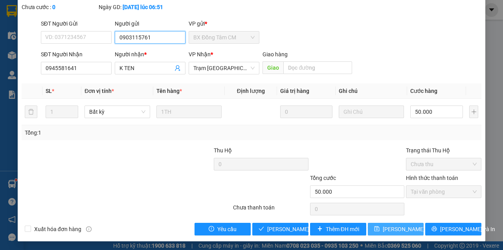
type input "0903115761"
click at [390, 228] on span "[PERSON_NAME] thay đổi" at bounding box center [408, 229] width 51 height 9
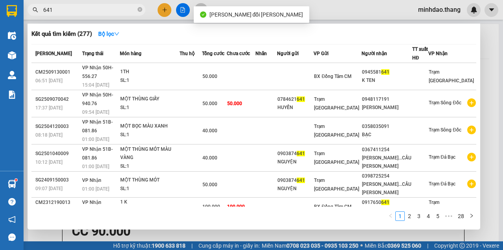
click at [117, 11] on input "641" at bounding box center [89, 10] width 93 height 9
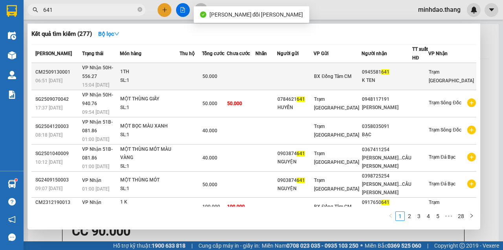
click at [256, 66] on td at bounding box center [241, 76] width 29 height 27
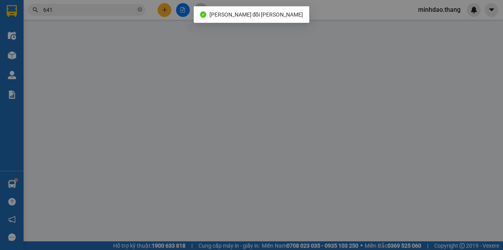
type input "0903115761"
type input "0945581641"
type input "K TEN"
type input "50.000"
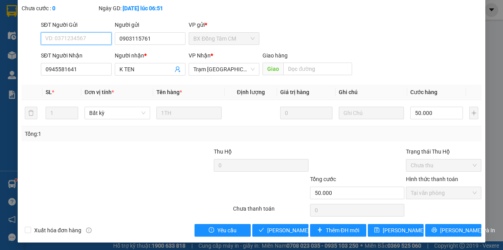
scroll to position [51, 0]
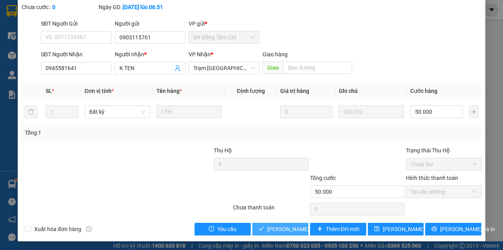
click at [291, 228] on span "[PERSON_NAME] và Giao hàng" at bounding box center [320, 229] width 106 height 9
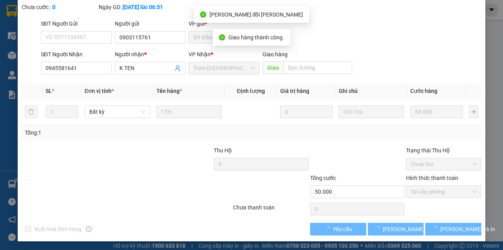
scroll to position [59, 0]
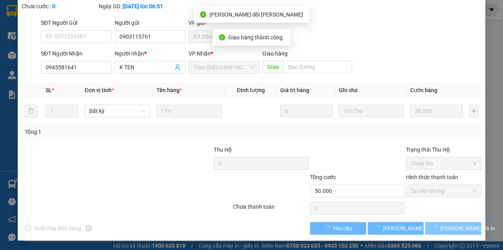
click at [442, 225] on button "[PERSON_NAME] và In" at bounding box center [453, 228] width 56 height 13
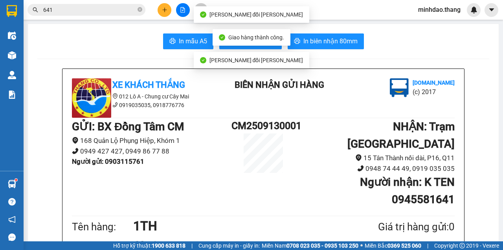
click at [442, 225] on div "Xe Khách THẮNG 012 Lô A - Chung cư Cây Mai 0919035035, 0918776776 BIÊN NHẬN GỬI…" at bounding box center [264, 224] width 402 height 311
click at [321, 40] on span "In biên nhận 80mm" at bounding box center [331, 41] width 54 height 10
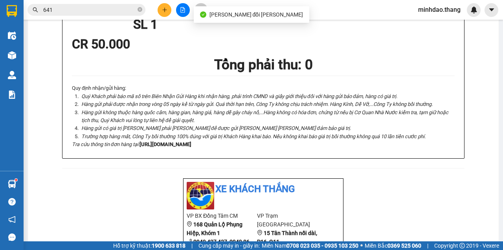
scroll to position [157, 0]
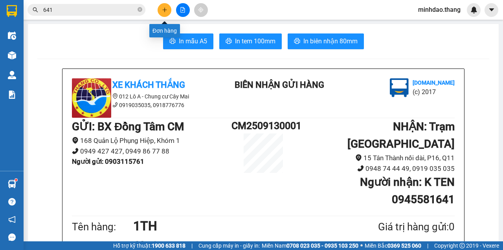
click at [163, 11] on icon "plus" at bounding box center [165, 10] width 6 height 6
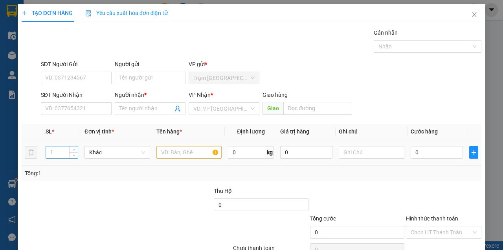
click at [57, 153] on input "1" at bounding box center [62, 152] width 32 height 12
type input "5"
click at [181, 156] on input "text" at bounding box center [190, 152] width 66 height 13
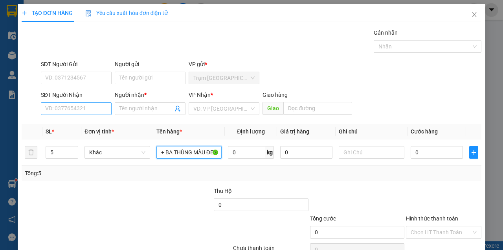
type input "HAI BAO MÀU VÀNG + BA THÙNG MÀU ĐEN"
click at [91, 111] on input "SĐT Người Nhận" at bounding box center [76, 108] width 71 height 13
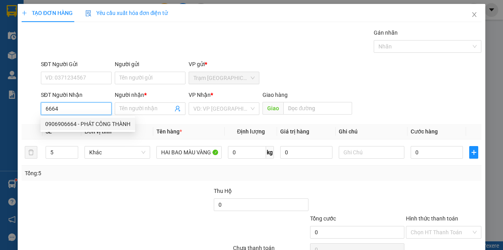
click at [80, 124] on div "0906906664 - PHÁT CÔNG THÀNH" at bounding box center [87, 124] width 85 height 9
type input "0906906664"
type input "PHÁT CÔNG THÀNH"
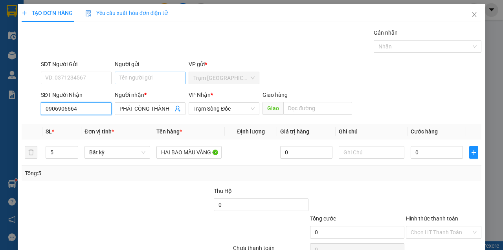
type input "0906906664"
click at [135, 75] on input "Người gửi" at bounding box center [150, 78] width 71 height 13
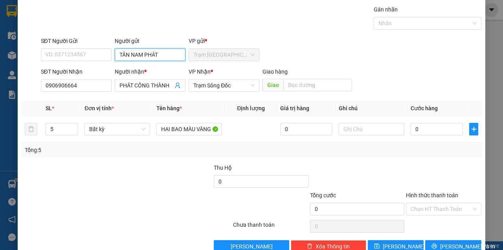
scroll to position [40, 0]
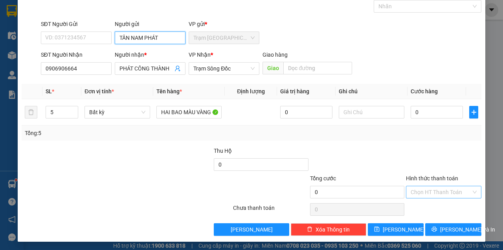
type input "TÂN NAM PHÁT"
click at [434, 193] on input "Hình thức thanh toán" at bounding box center [441, 192] width 61 height 12
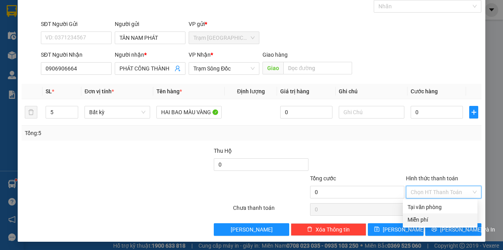
click at [432, 223] on div "Miễn phí" at bounding box center [440, 219] width 65 height 9
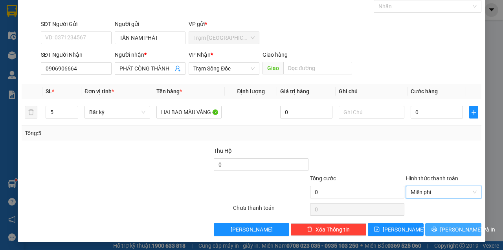
click at [444, 231] on span "[PERSON_NAME] và In" at bounding box center [467, 229] width 55 height 9
click at [425, 223] on button "[PERSON_NAME] và In" at bounding box center [453, 229] width 56 height 13
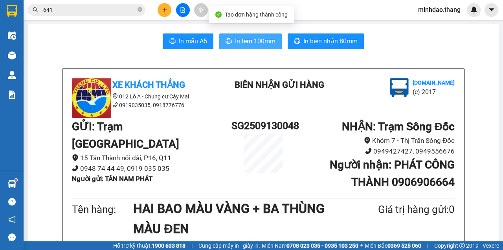
click at [254, 44] on span "In tem 100mm" at bounding box center [255, 41] width 41 height 10
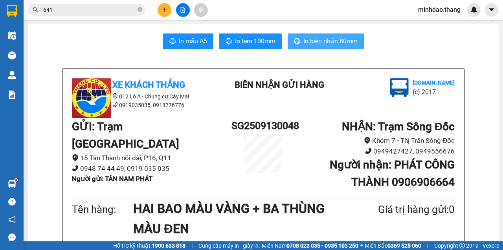
click at [336, 39] on span "In biên nhận 80mm" at bounding box center [331, 41] width 54 height 10
click at [336, 44] on span "In biên nhận 80mm" at bounding box center [331, 41] width 54 height 10
